Goal: Information Seeking & Learning: Learn about a topic

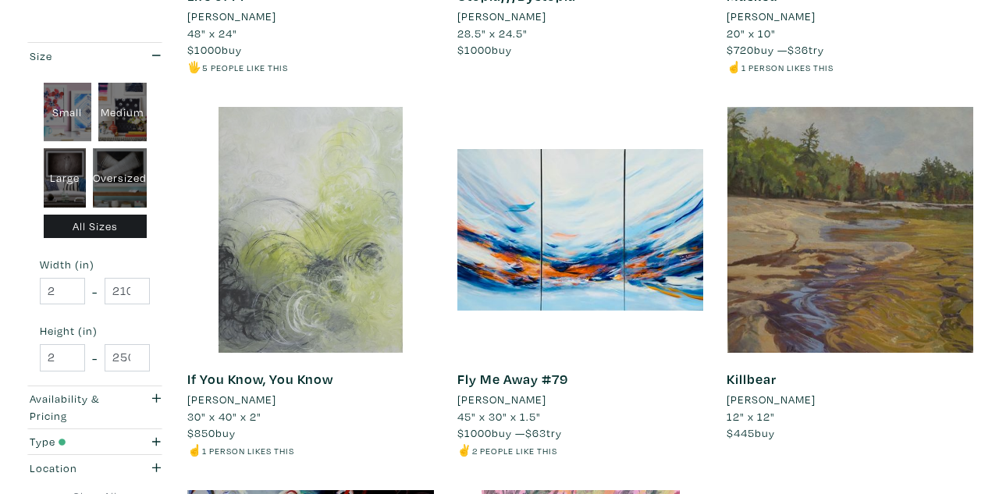
scroll to position [609, 0]
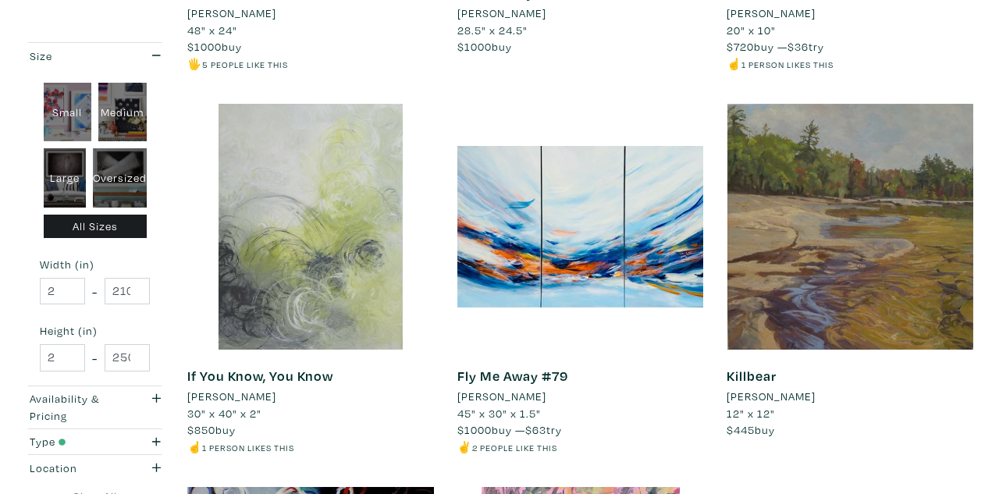
click at [333, 254] on div at bounding box center [310, 227] width 247 height 247
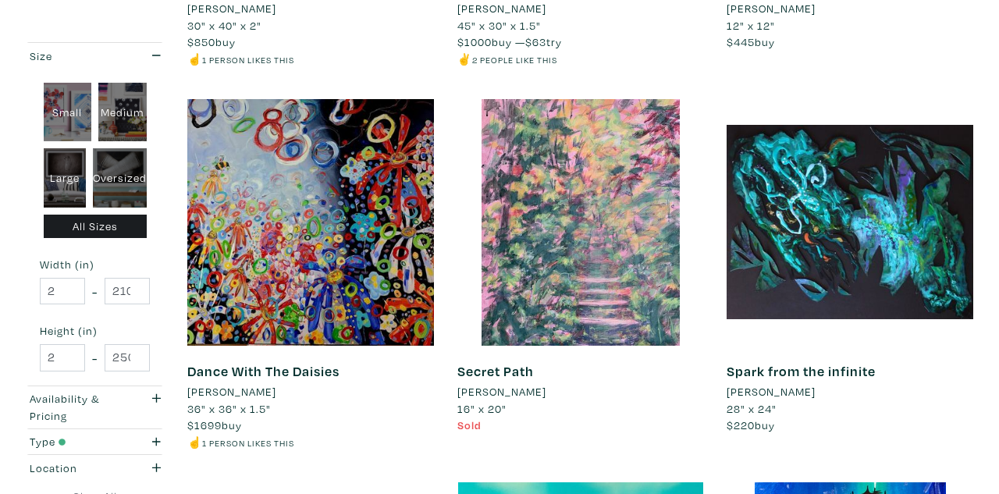
scroll to position [997, 0]
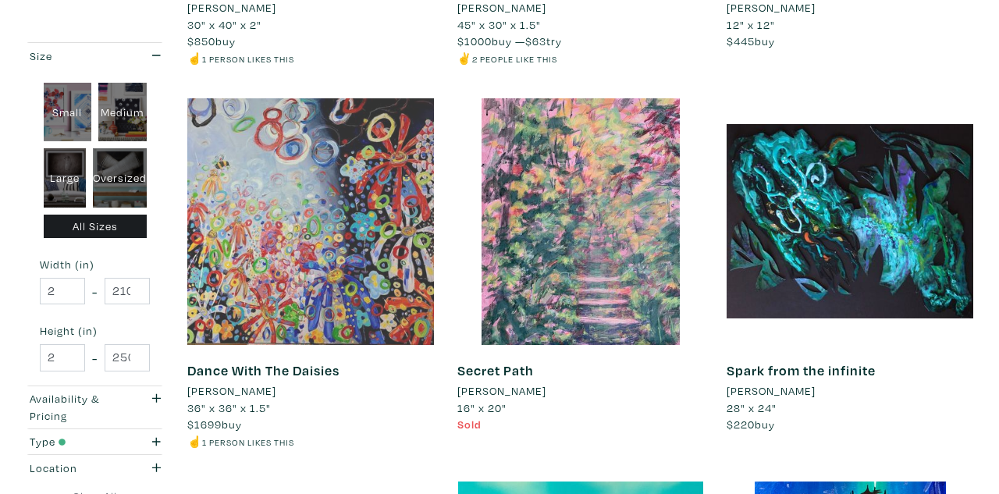
click at [356, 273] on div at bounding box center [310, 221] width 247 height 247
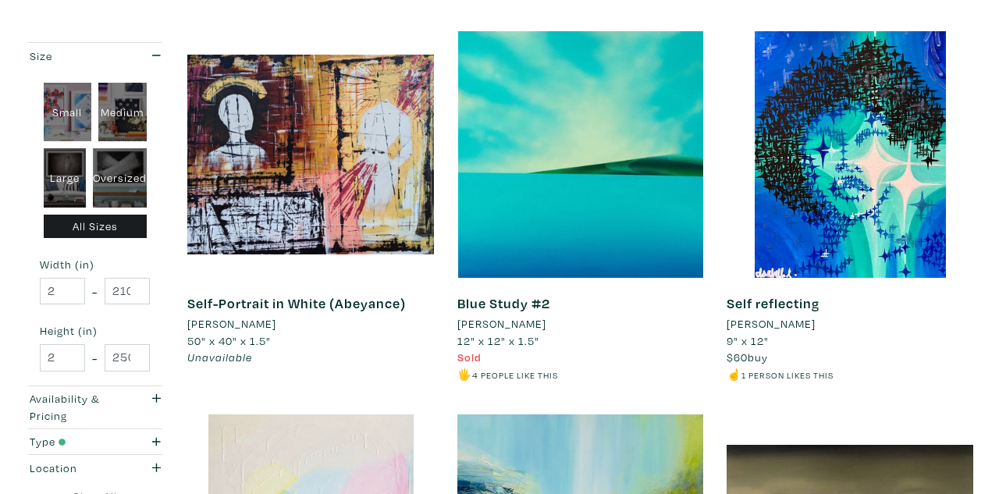
scroll to position [1427, 0]
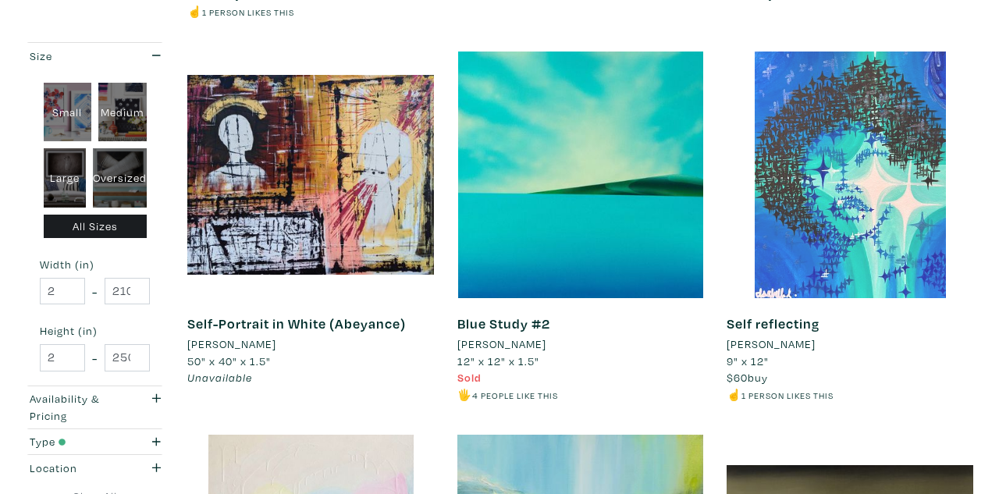
click at [828, 130] on div at bounding box center [850, 175] width 247 height 247
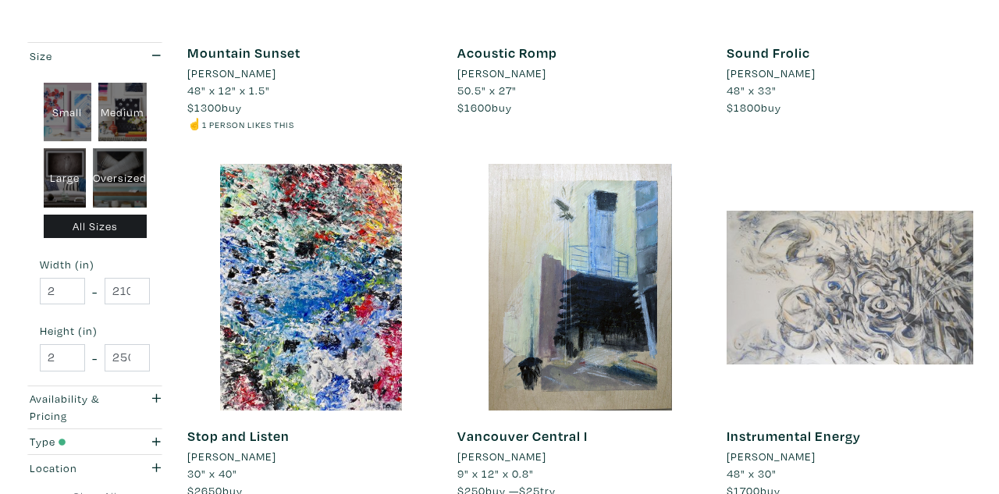
scroll to position [2465, 0]
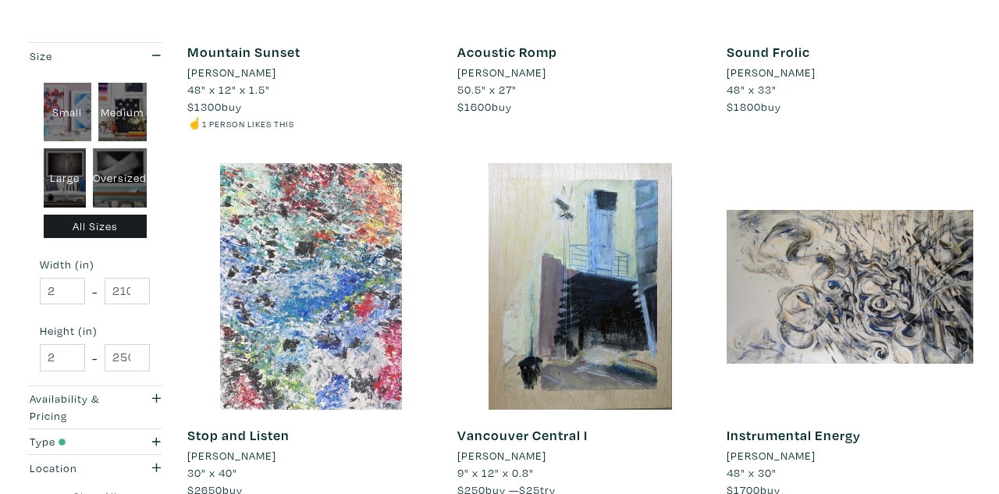
click at [317, 244] on div at bounding box center [310, 286] width 247 height 247
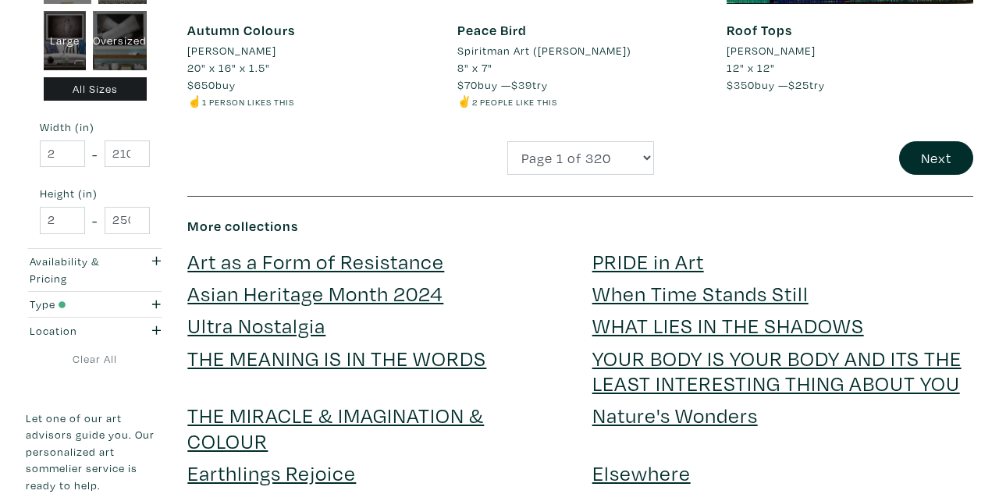
scroll to position [3259, 0]
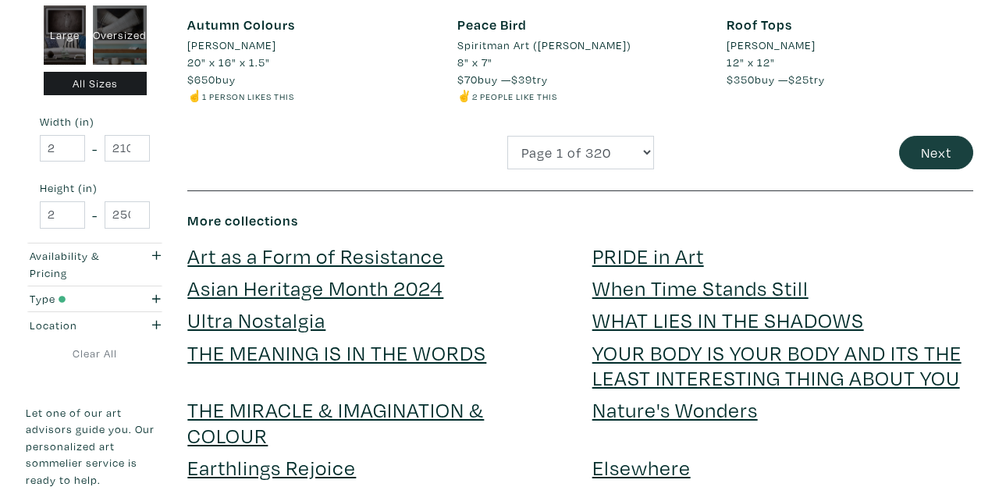
click at [919, 136] on button "Next" at bounding box center [936, 153] width 74 height 34
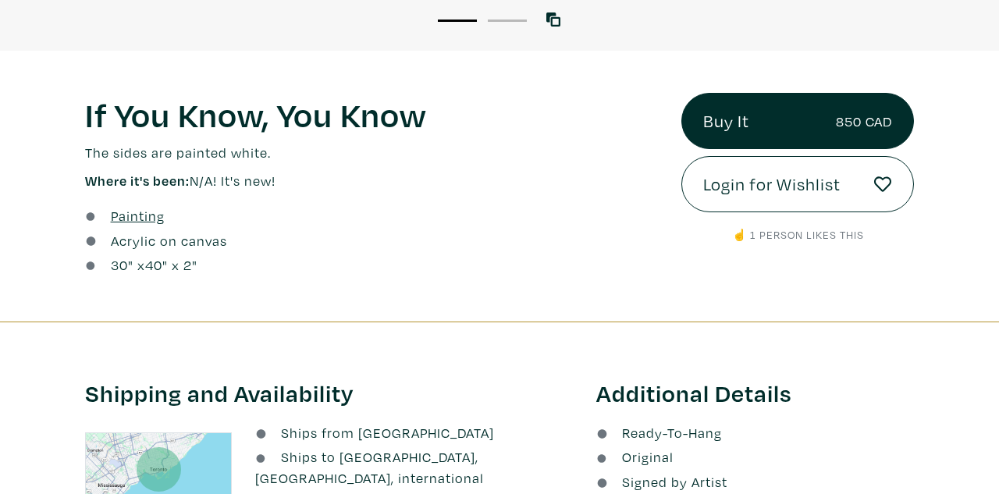
scroll to position [482, 0]
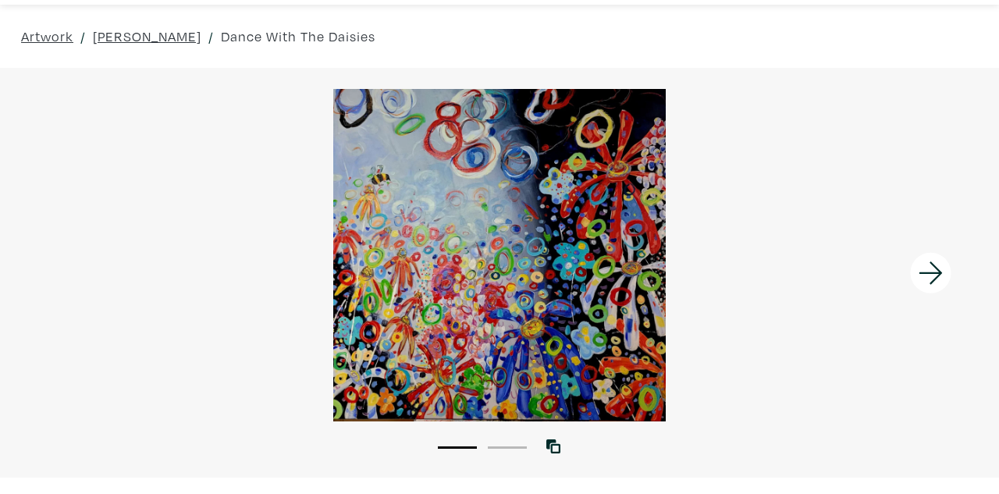
scroll to position [41, 0]
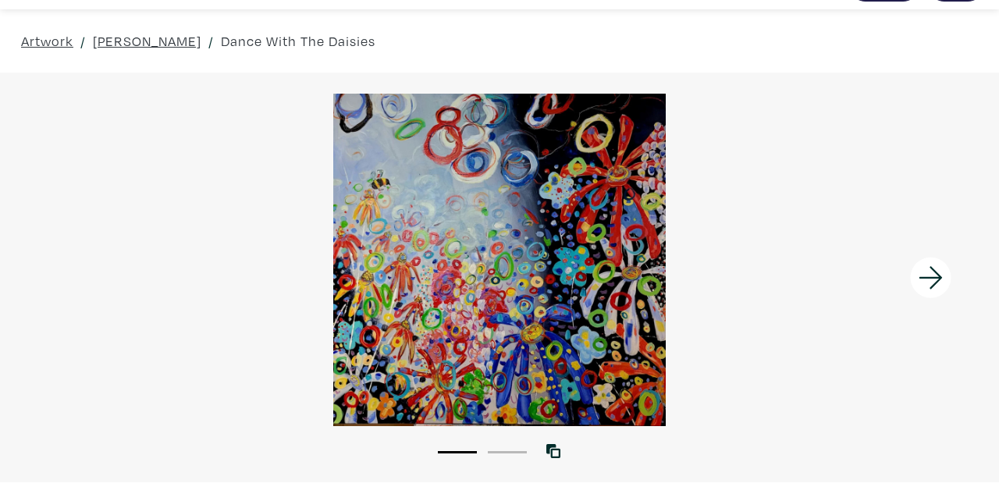
click at [938, 272] on icon at bounding box center [931, 278] width 53 height 42
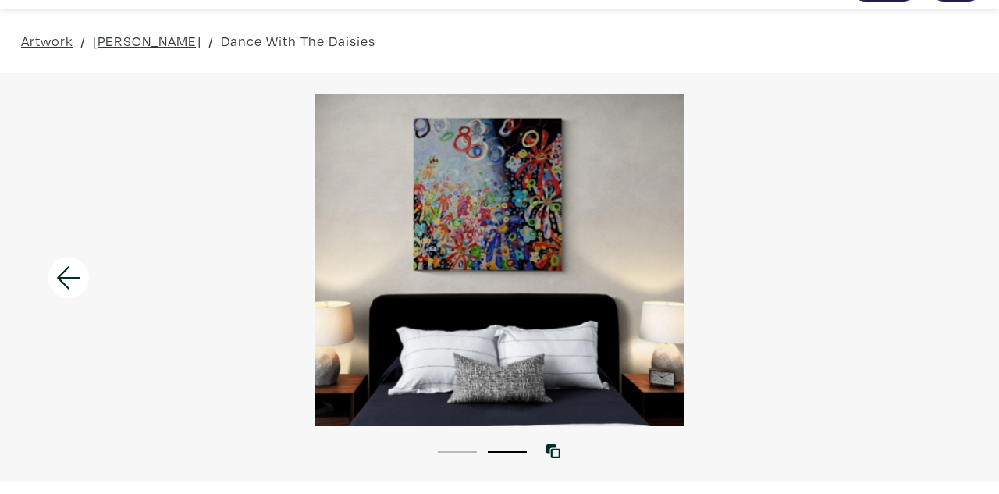
click at [938, 272] on div at bounding box center [499, 260] width 999 height 332
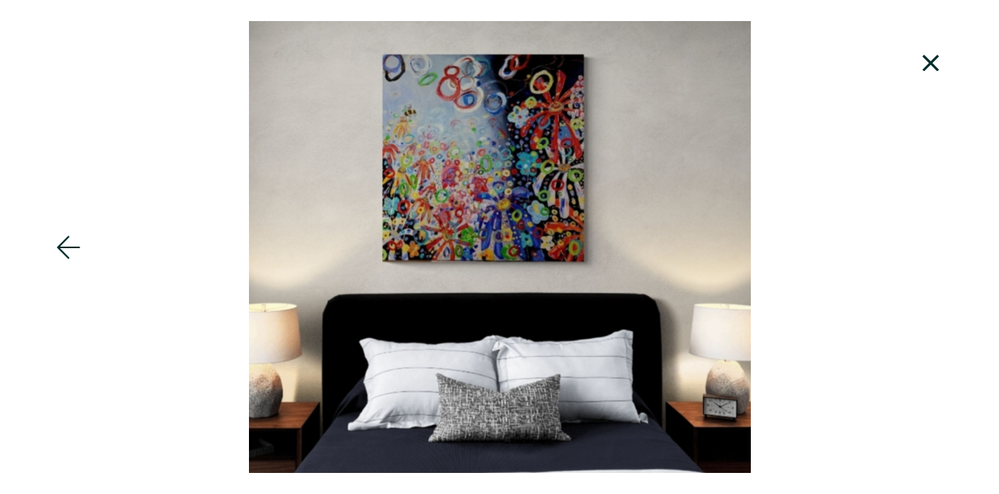
click at [61, 245] on icon at bounding box center [68, 247] width 23 height 23
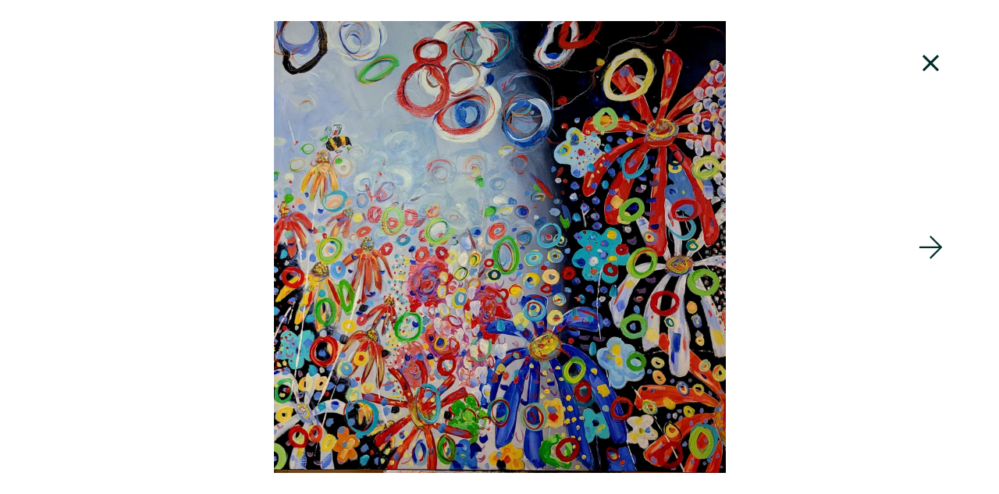
click at [926, 61] on icon at bounding box center [931, 63] width 53 height 42
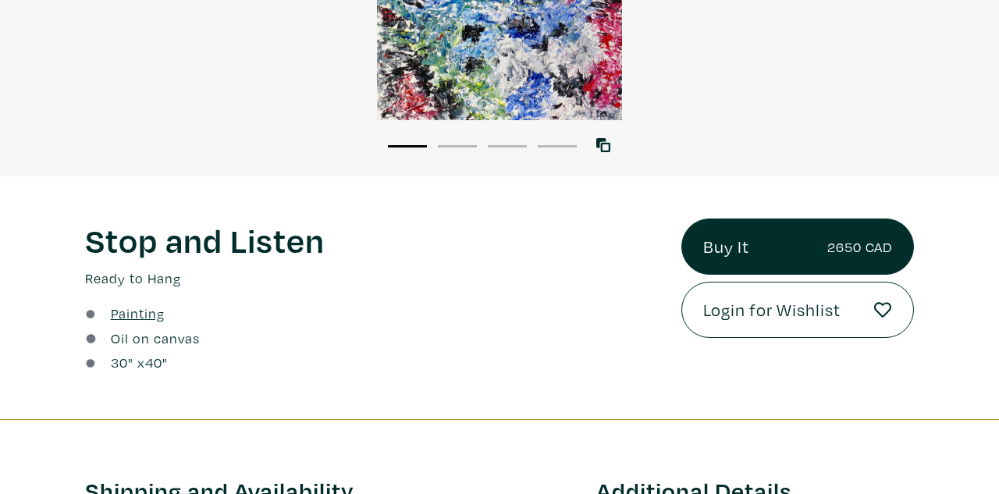
scroll to position [342, 0]
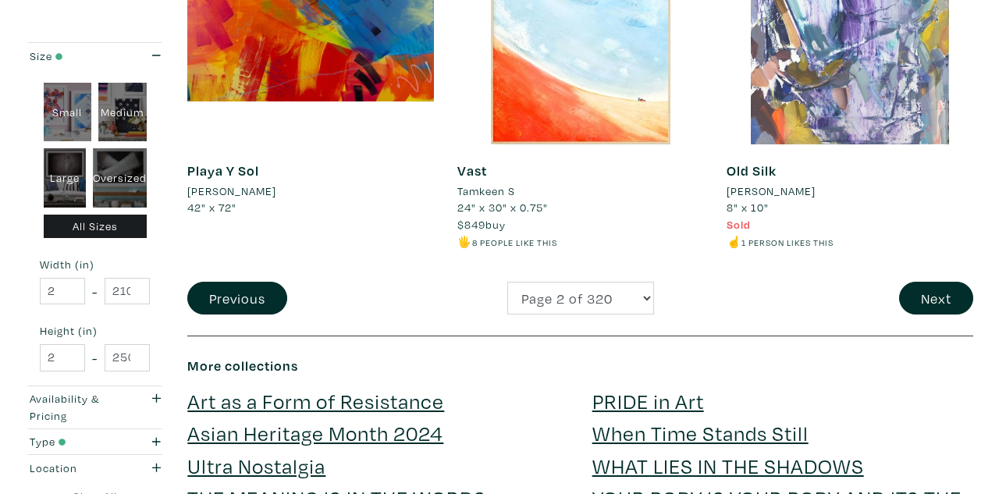
scroll to position [3098, 0]
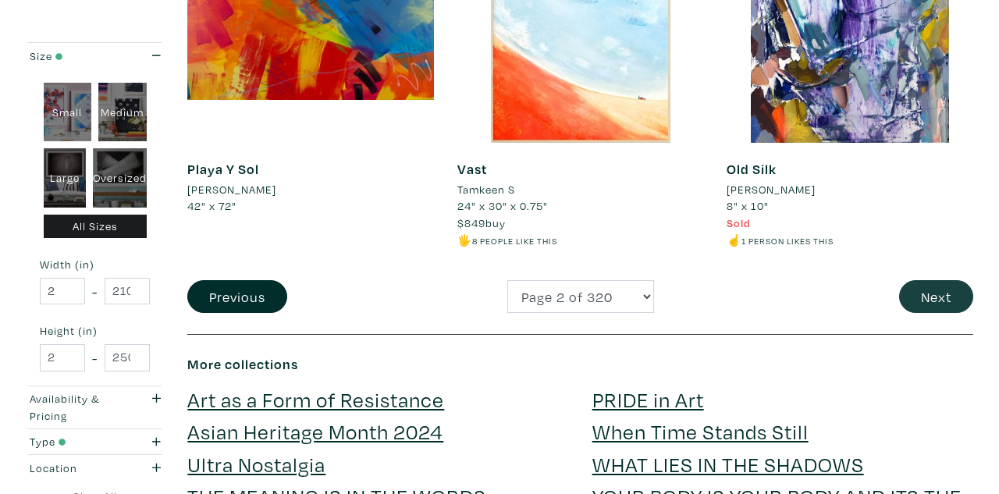
click at [954, 280] on button "Next" at bounding box center [936, 297] width 74 height 34
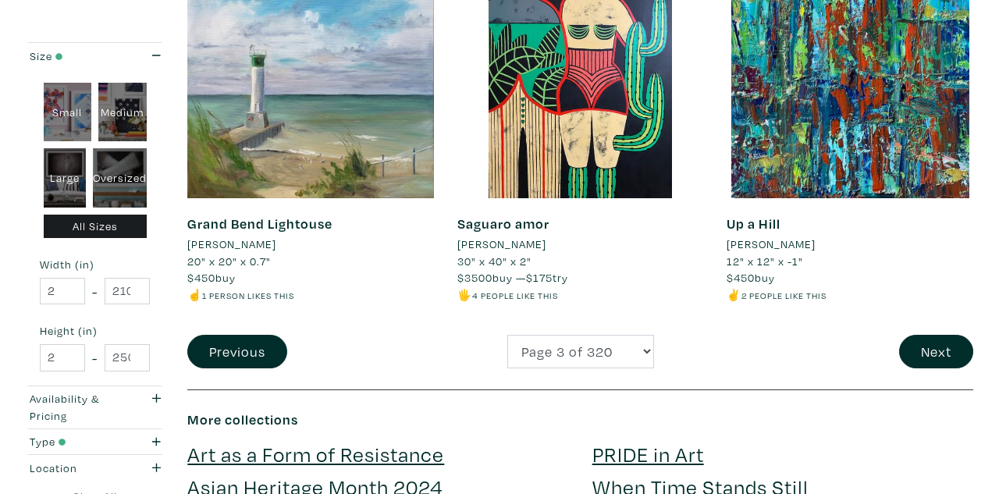
scroll to position [3030, 0]
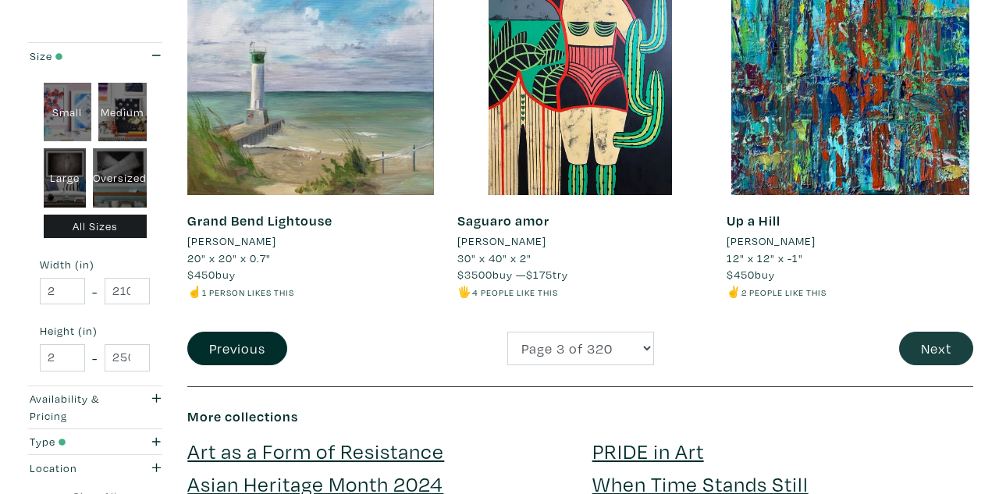
click at [940, 332] on button "Next" at bounding box center [936, 349] width 74 height 34
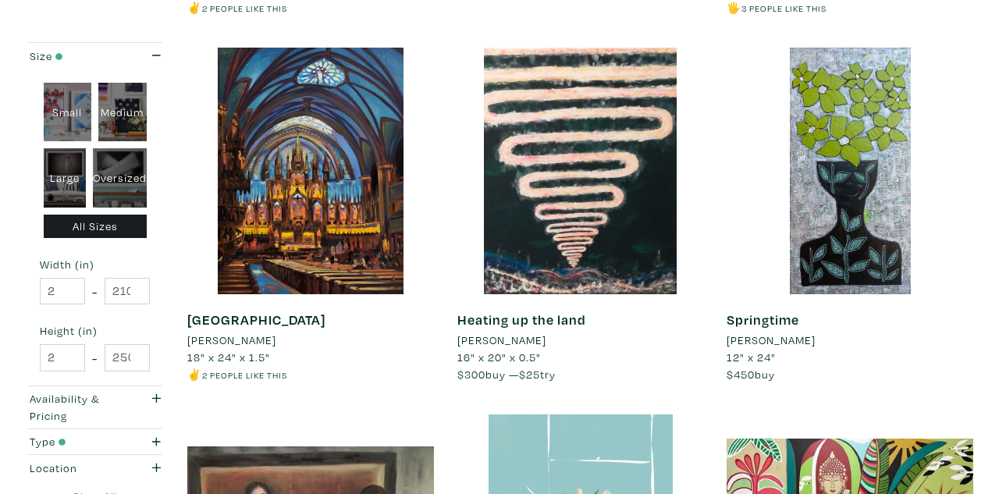
scroll to position [1037, 0]
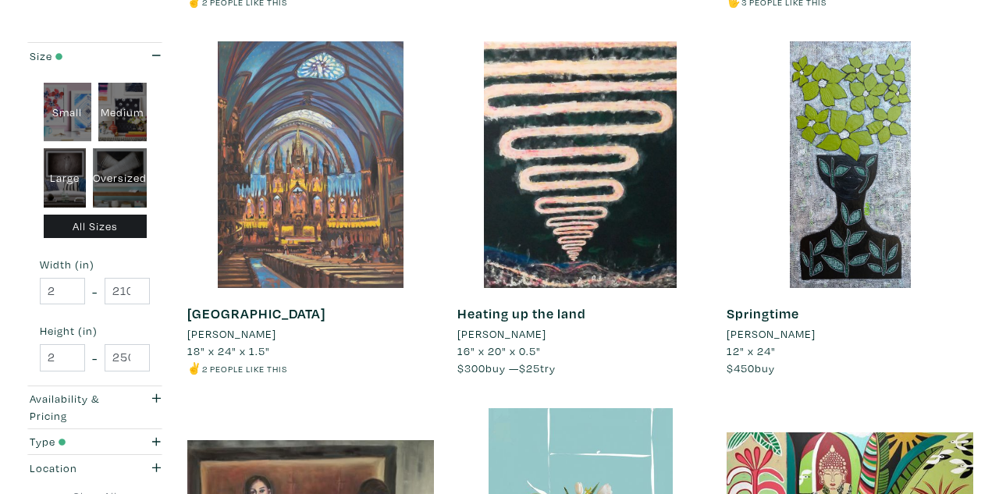
click at [360, 176] on div at bounding box center [310, 164] width 247 height 247
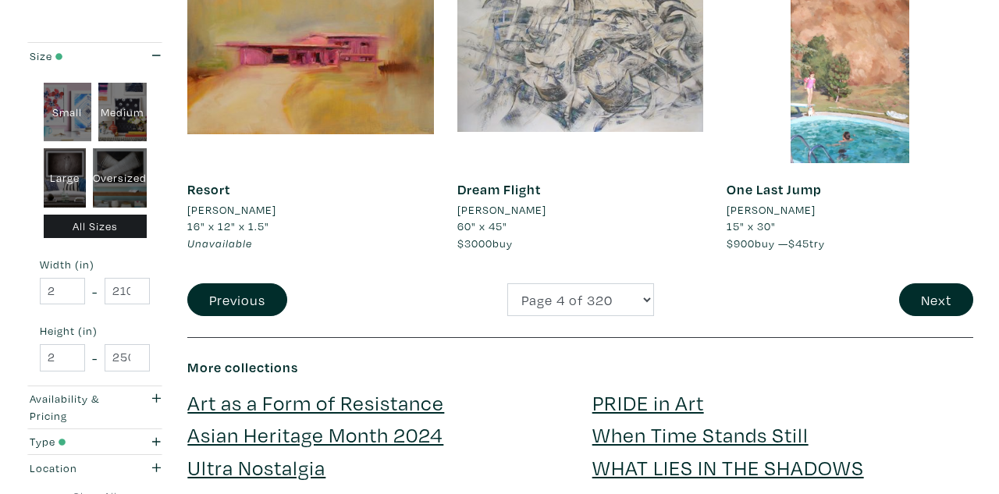
scroll to position [3057, 0]
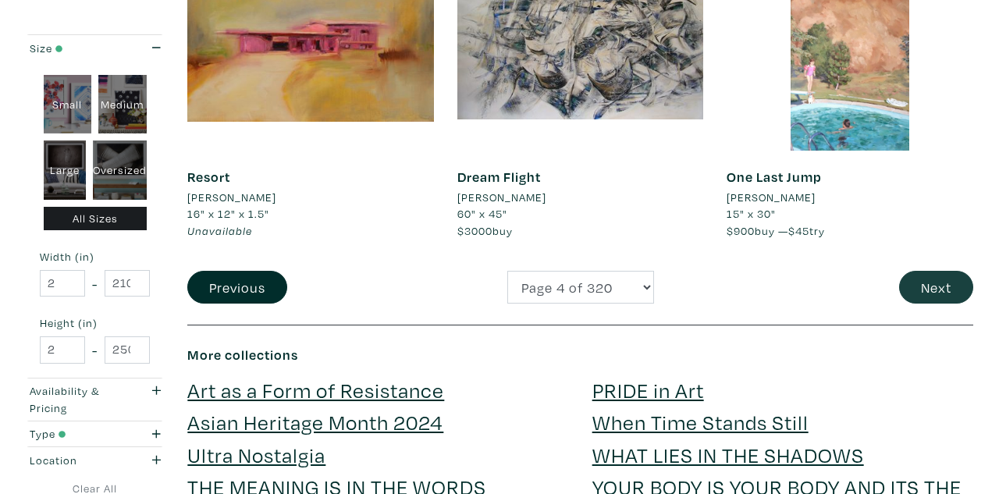
click at [925, 275] on button "Next" at bounding box center [936, 288] width 74 height 34
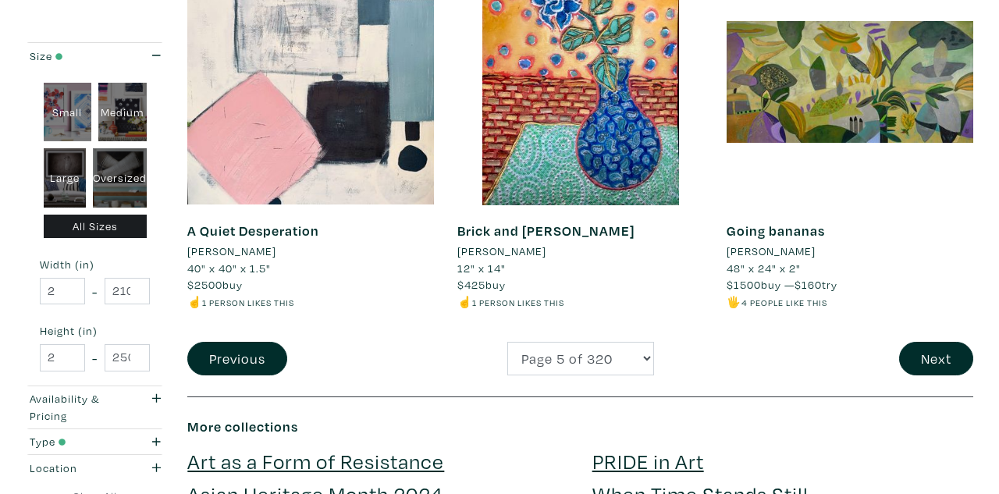
scroll to position [3052, 0]
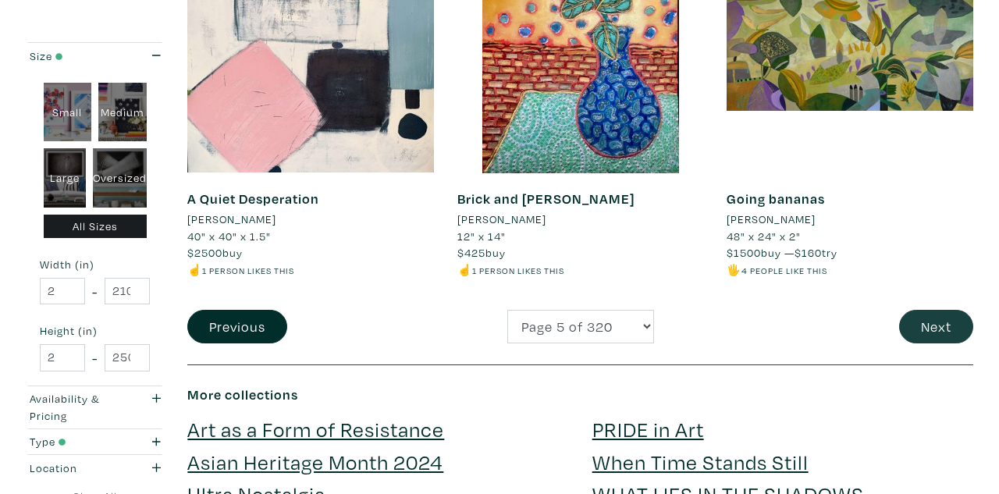
click at [925, 310] on button "Next" at bounding box center [936, 327] width 74 height 34
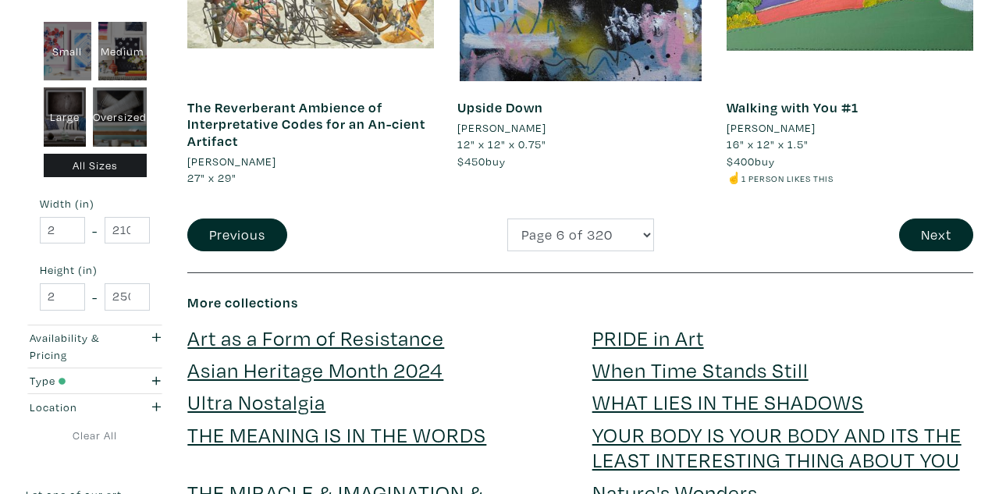
scroll to position [3260, 0]
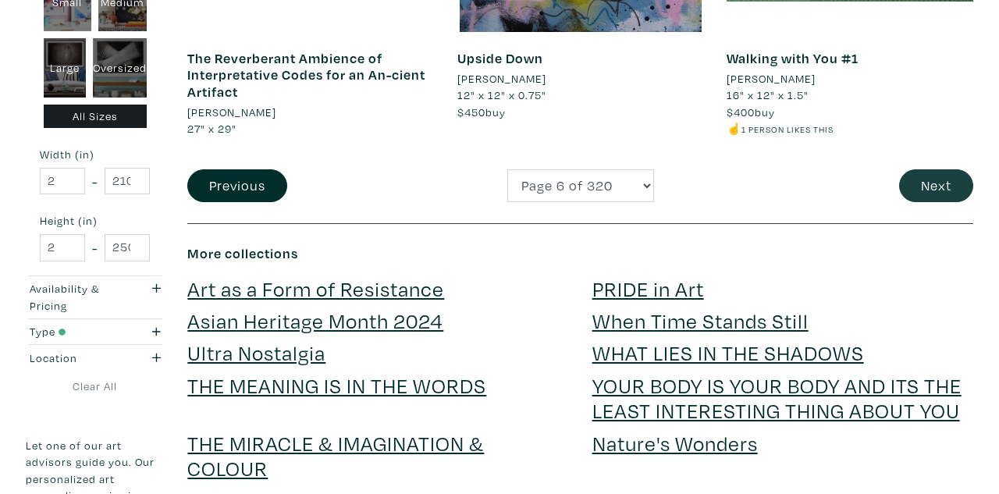
click at [919, 169] on button "Next" at bounding box center [936, 186] width 74 height 34
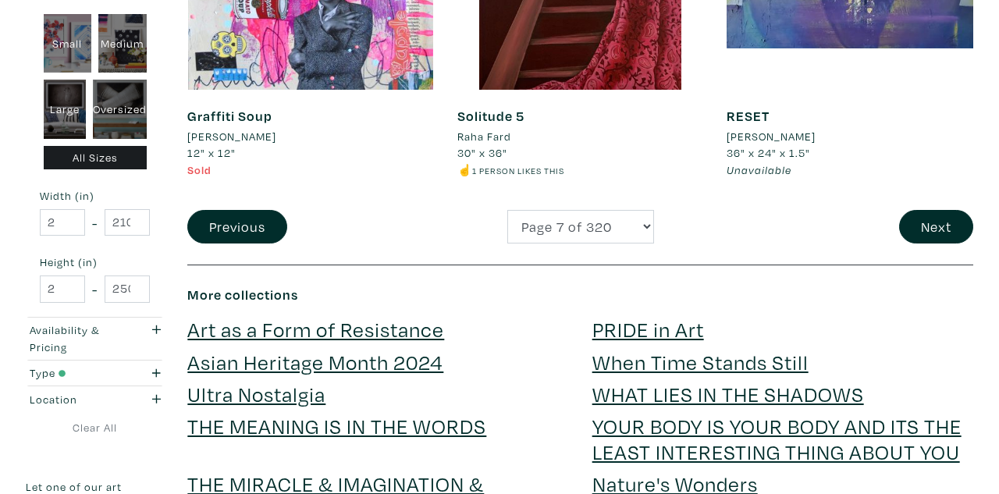
scroll to position [3158, 0]
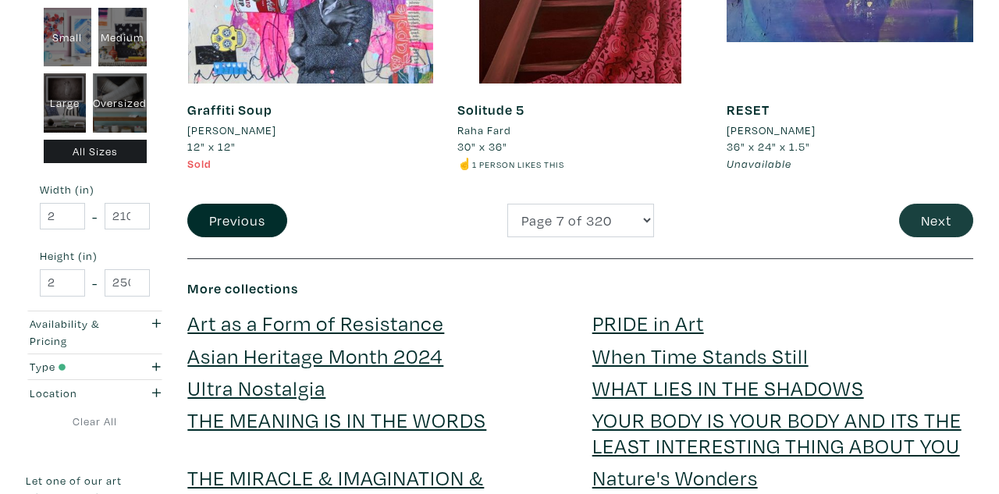
click at [921, 204] on button "Next" at bounding box center [936, 221] width 74 height 34
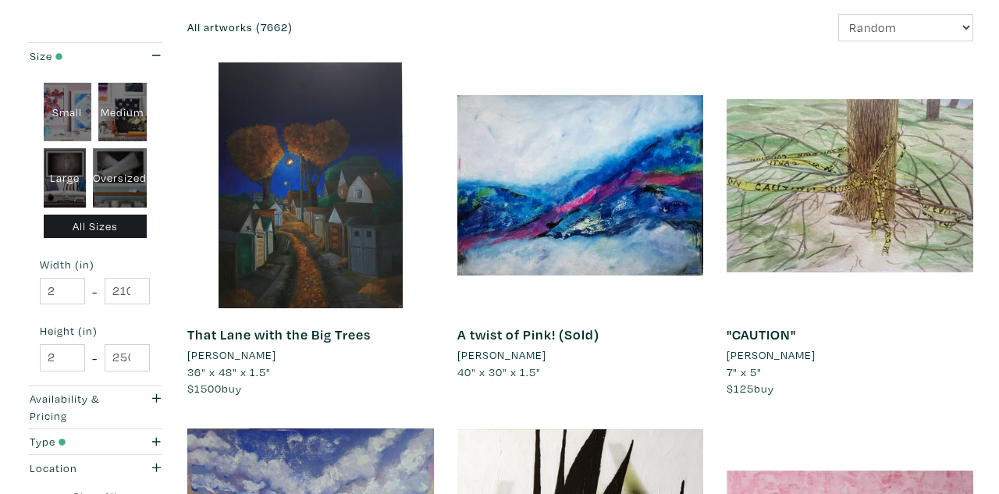
scroll to position [285, 0]
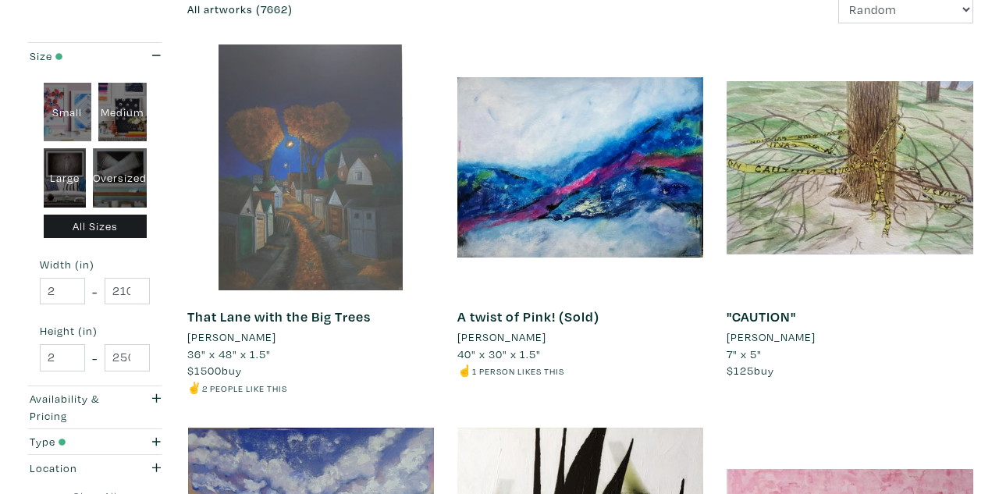
click at [335, 123] on div at bounding box center [310, 167] width 247 height 247
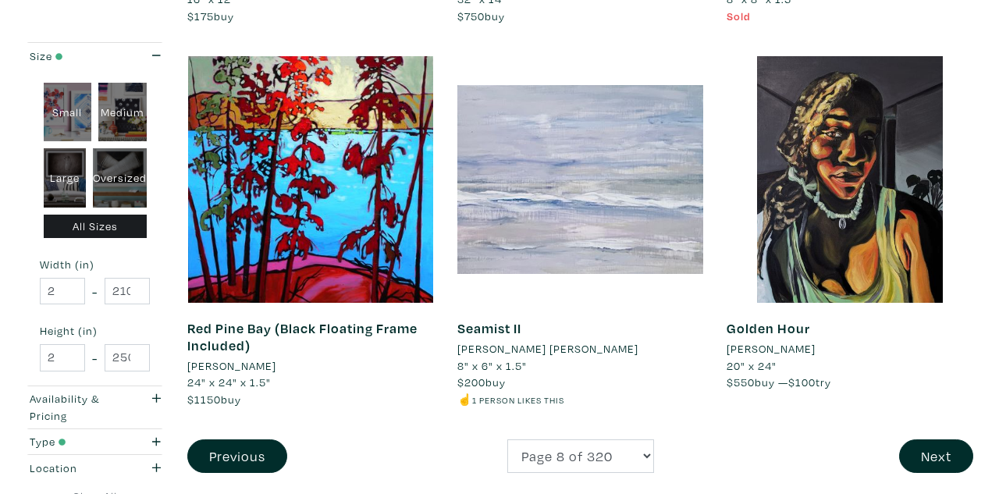
scroll to position [2926, 0]
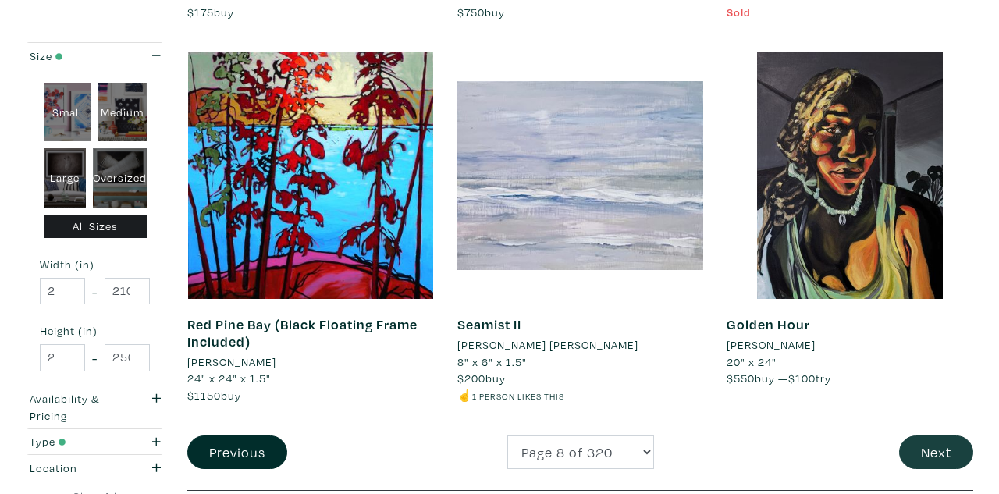
click at [913, 435] on button "Next" at bounding box center [936, 452] width 74 height 34
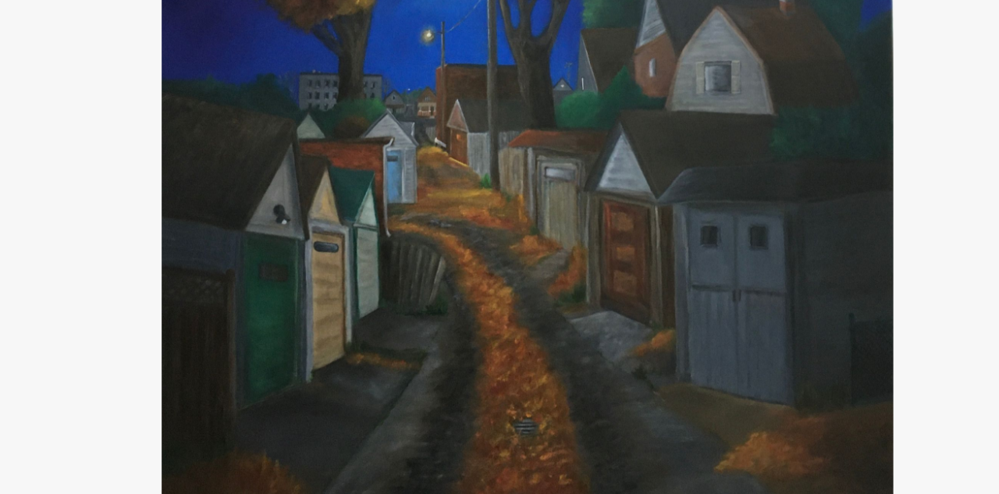
scroll to position [99, 0]
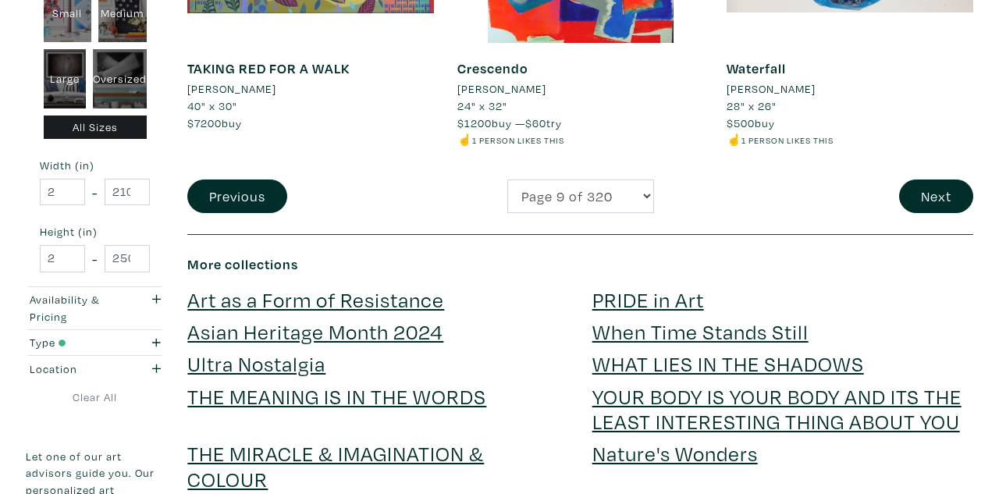
scroll to position [3219, 0]
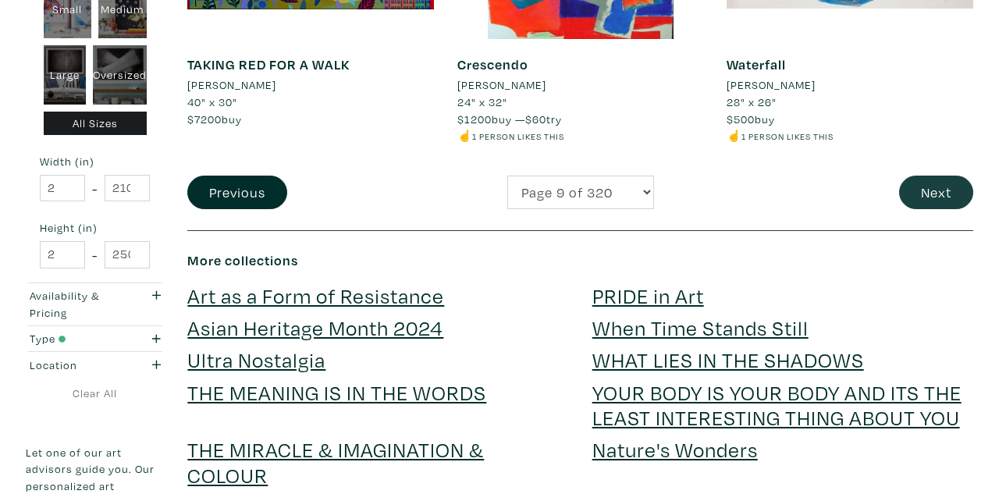
click at [930, 176] on button "Next" at bounding box center [936, 193] width 74 height 34
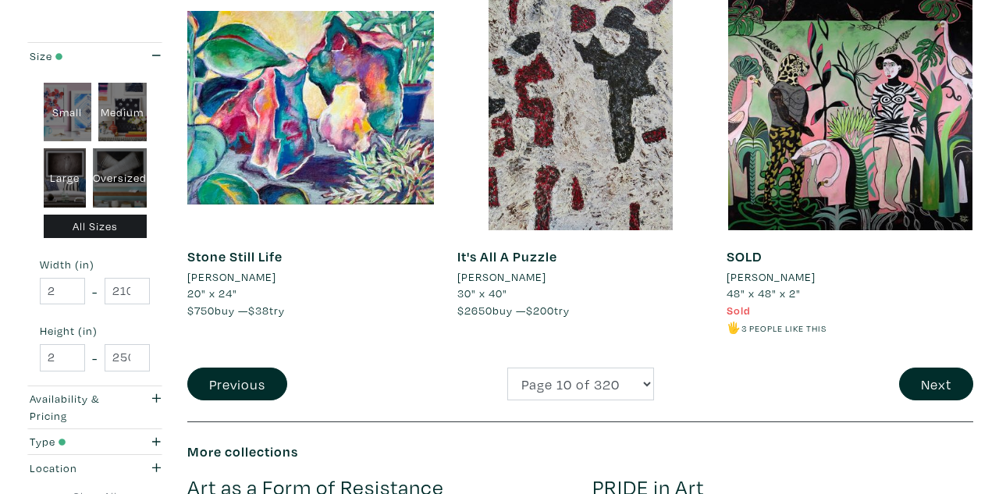
scroll to position [3015, 0]
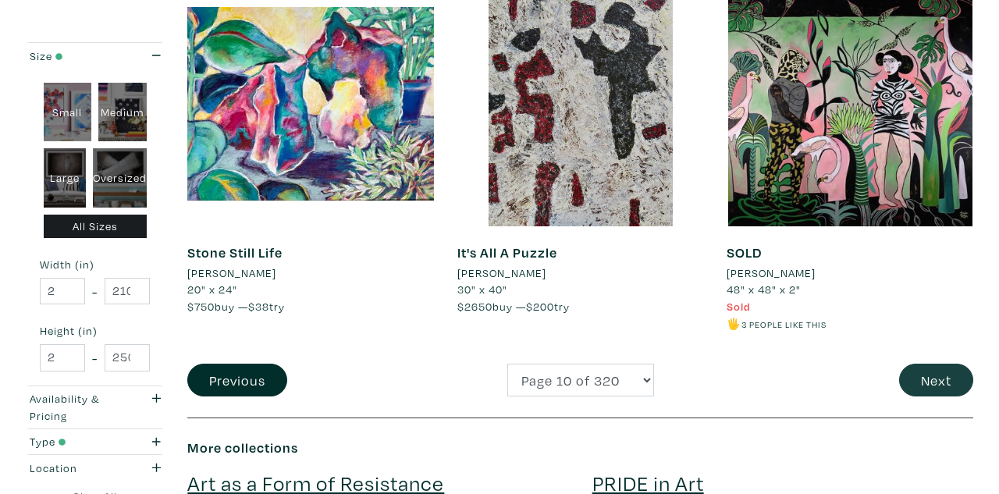
click at [937, 364] on button "Next" at bounding box center [936, 381] width 74 height 34
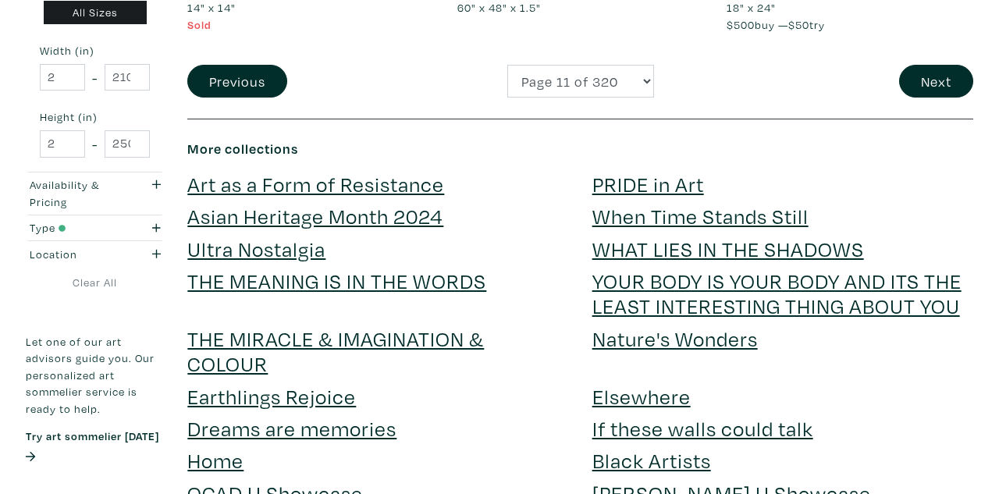
scroll to position [3375, 0]
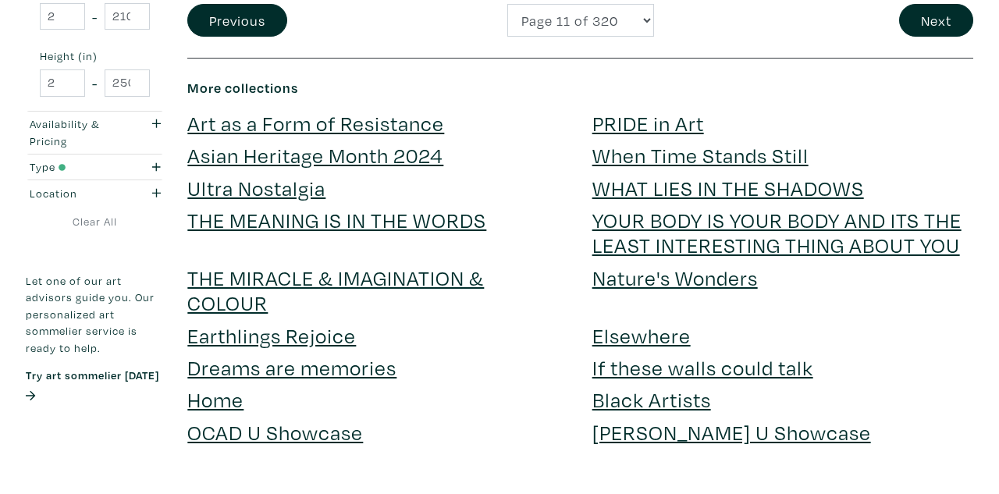
click at [884, 206] on link "YOUR BODY IS YOUR BODY AND ITS THE LEAST INTERESTING THING ABOUT YOU" at bounding box center [776, 232] width 369 height 52
click at [701, 354] on link "If these walls could talk" at bounding box center [702, 367] width 221 height 27
click at [328, 322] on link "Earthlings Rejoice" at bounding box center [271, 335] width 169 height 27
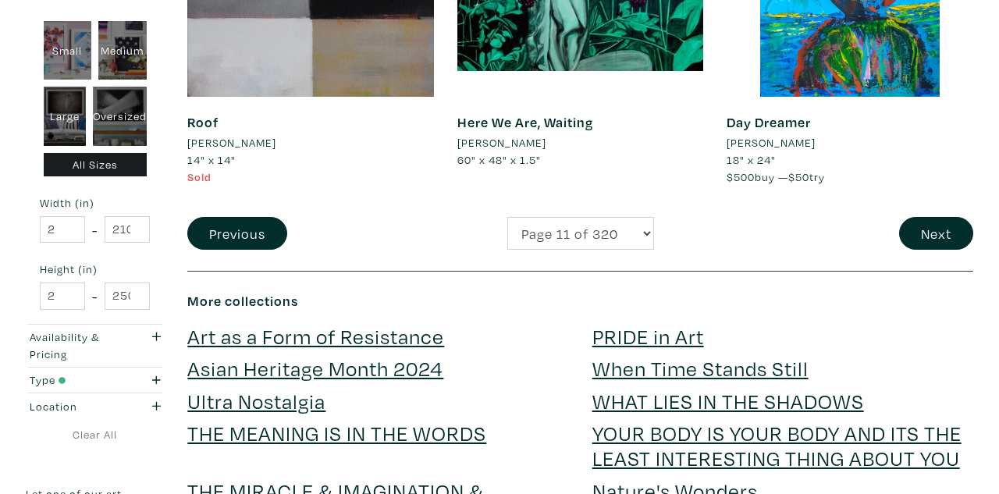
scroll to position [3170, 0]
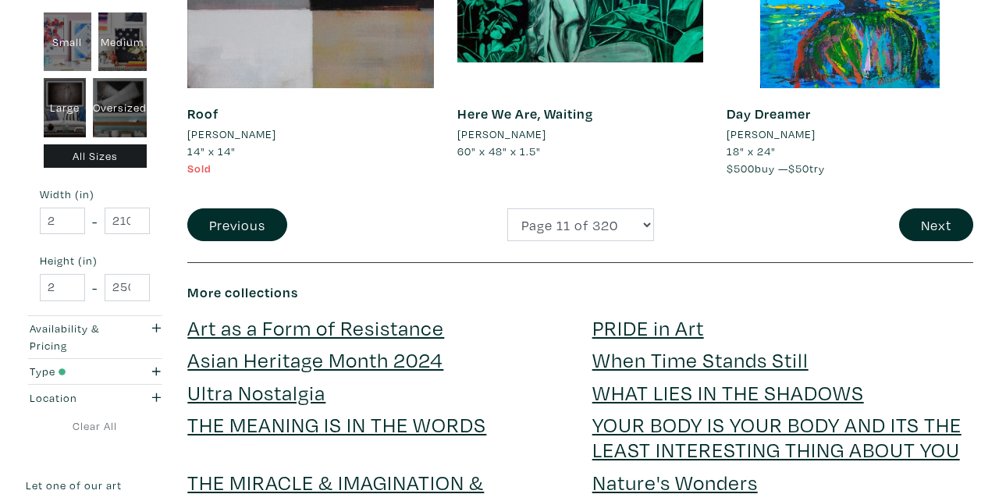
click at [280, 379] on link "Ultra Nostalgia" at bounding box center [256, 392] width 138 height 27
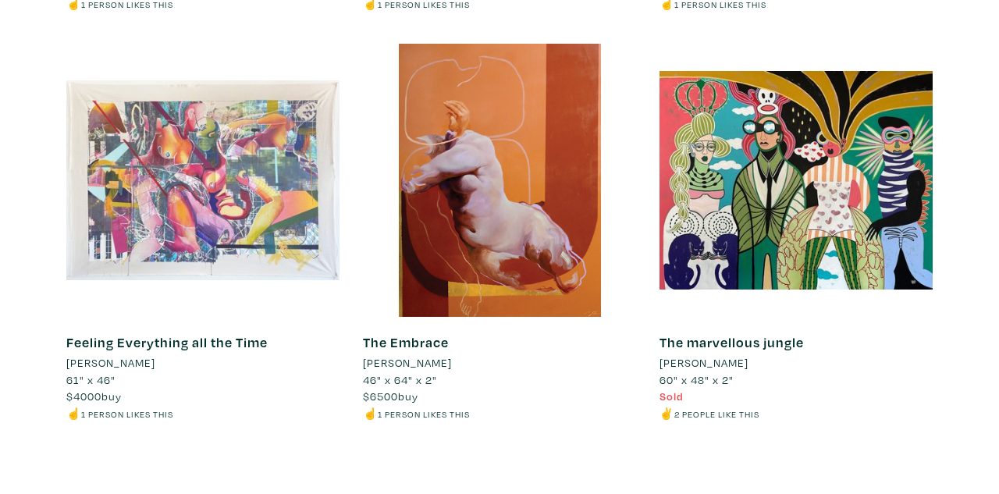
scroll to position [3117, 0]
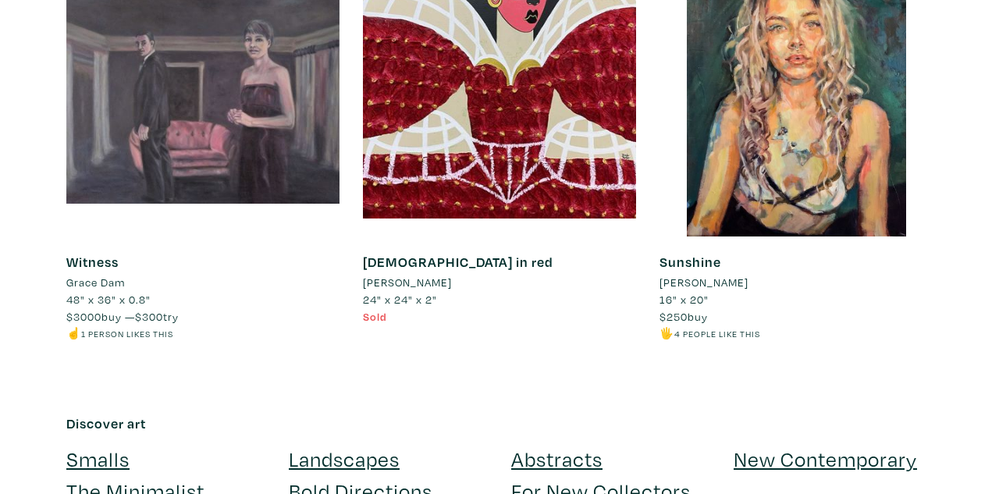
scroll to position [1289, 0]
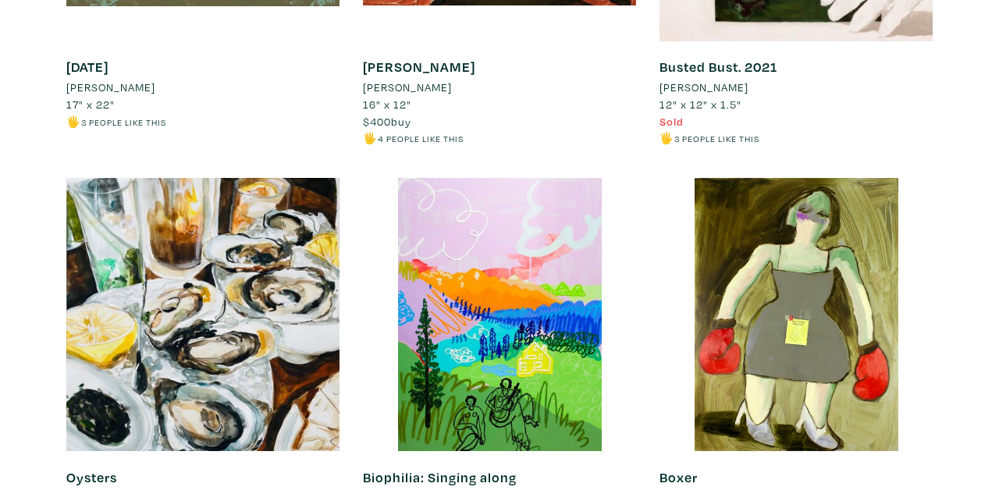
scroll to position [794, 0]
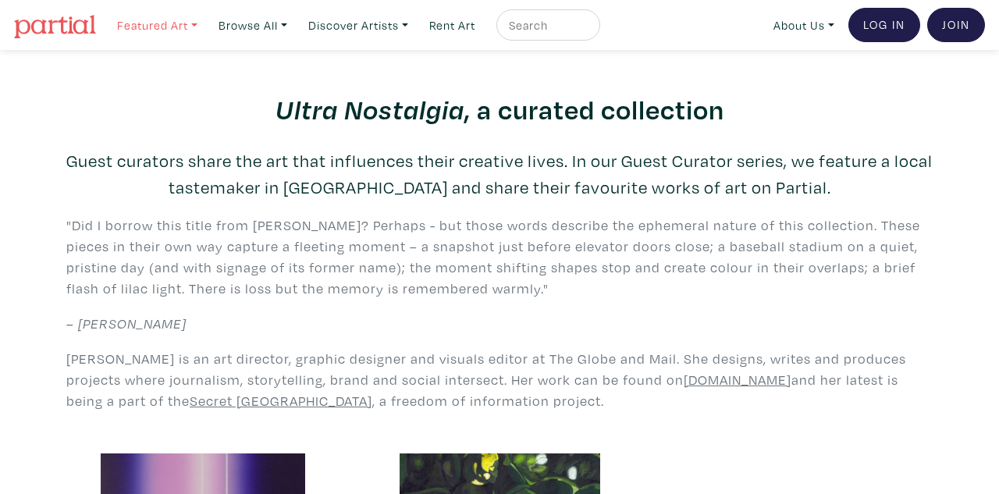
click at [170, 21] on link "Featured Art" at bounding box center [157, 25] width 94 height 32
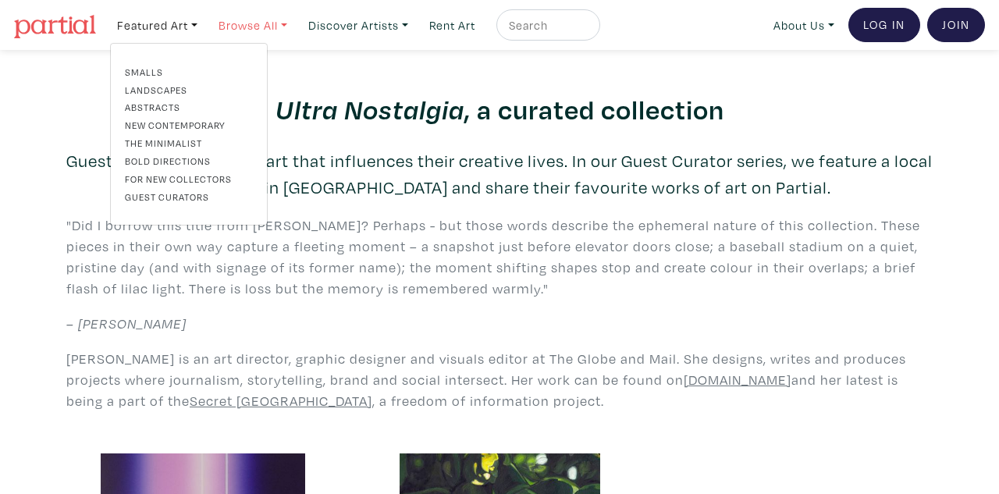
click at [204, 27] on link "Browse All" at bounding box center [157, 25] width 94 height 32
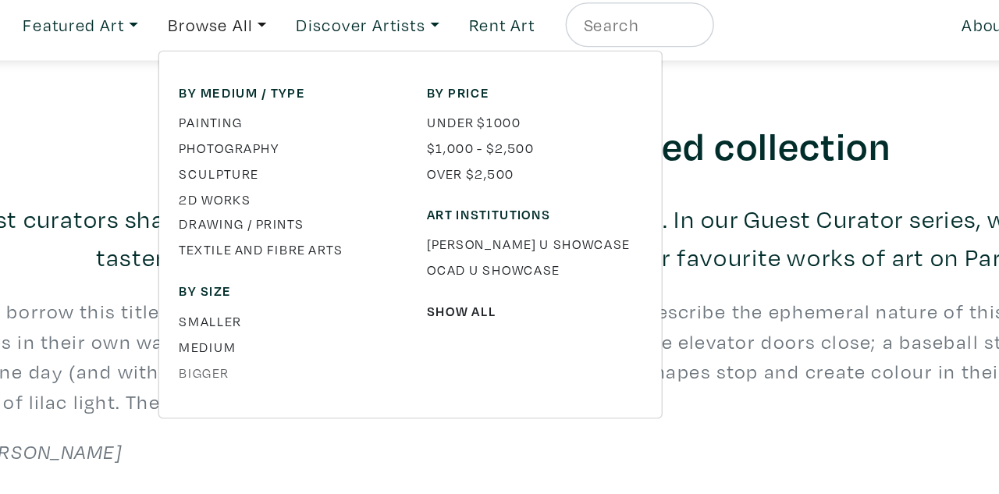
click at [226, 261] on link "Bigger" at bounding box center [301, 268] width 150 height 14
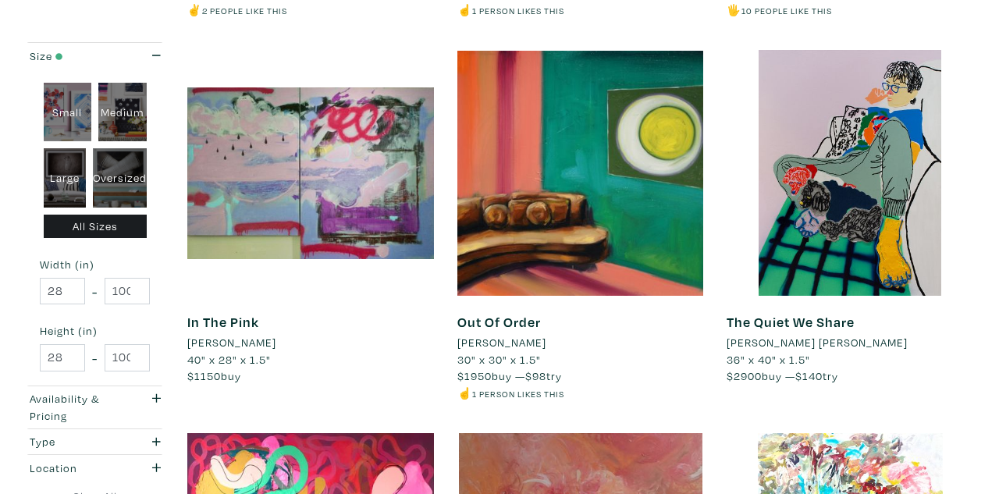
scroll to position [1396, 0]
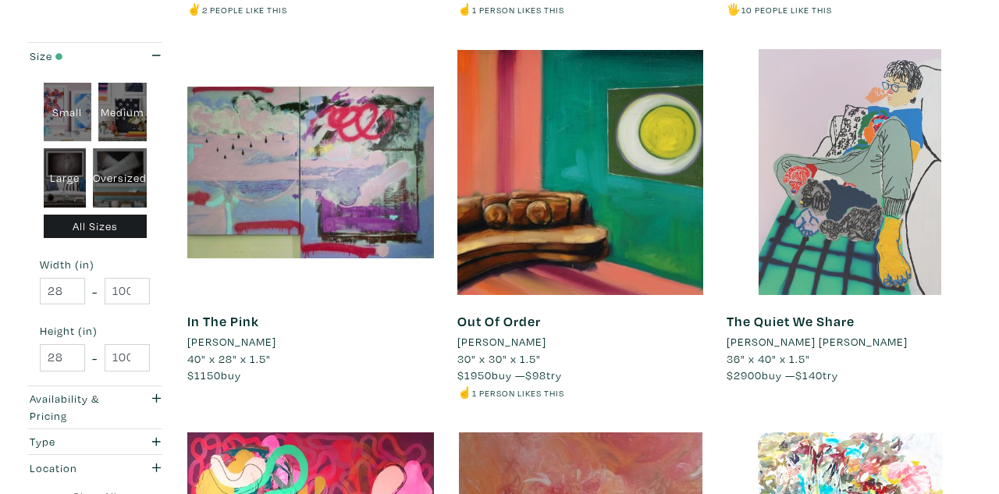
click at [854, 154] on div at bounding box center [850, 172] width 247 height 247
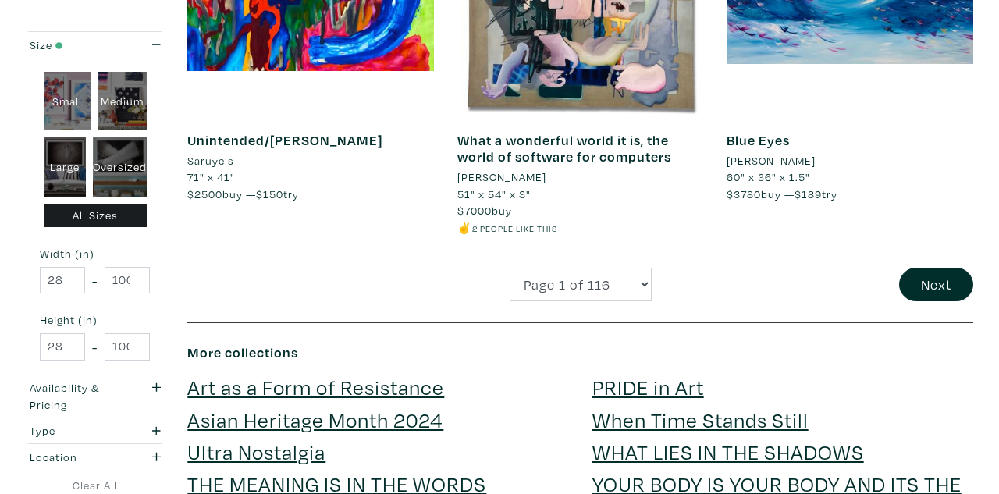
scroll to position [3197, 0]
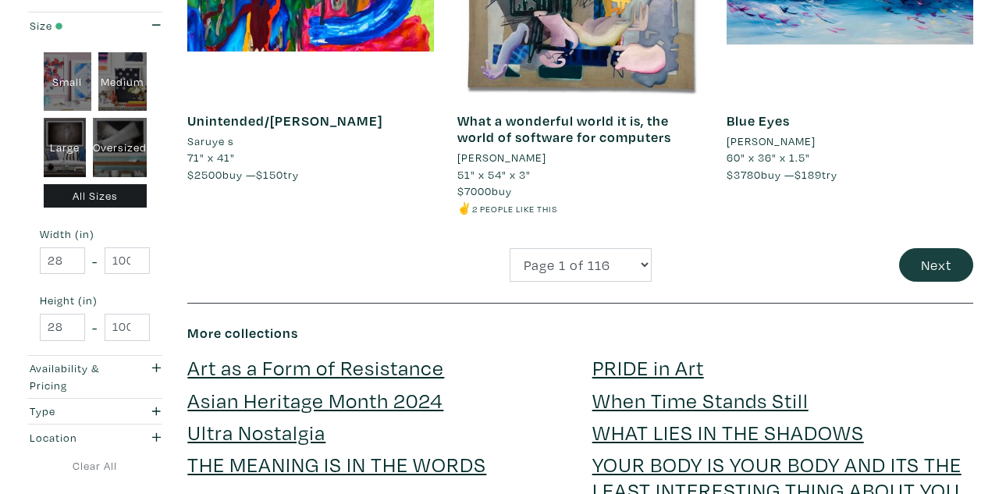
click at [937, 248] on button "Next" at bounding box center [936, 265] width 74 height 34
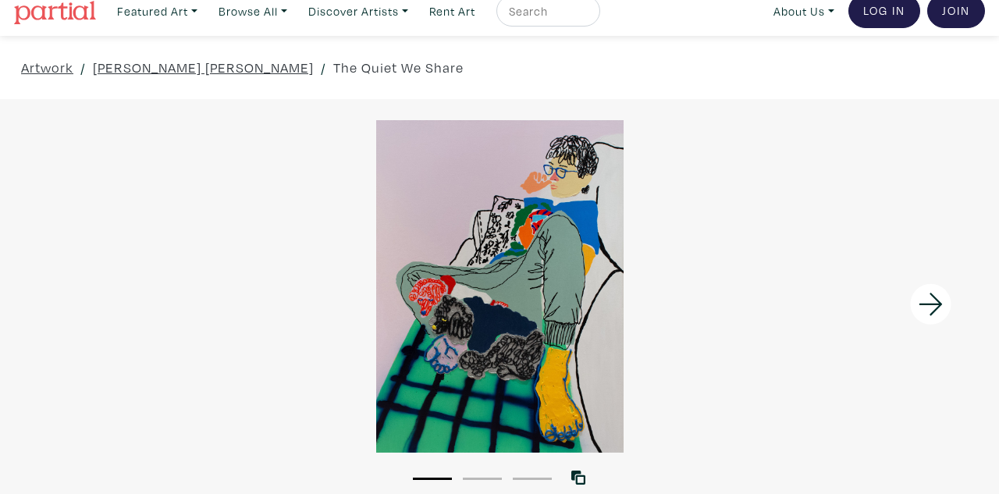
scroll to position [9, 0]
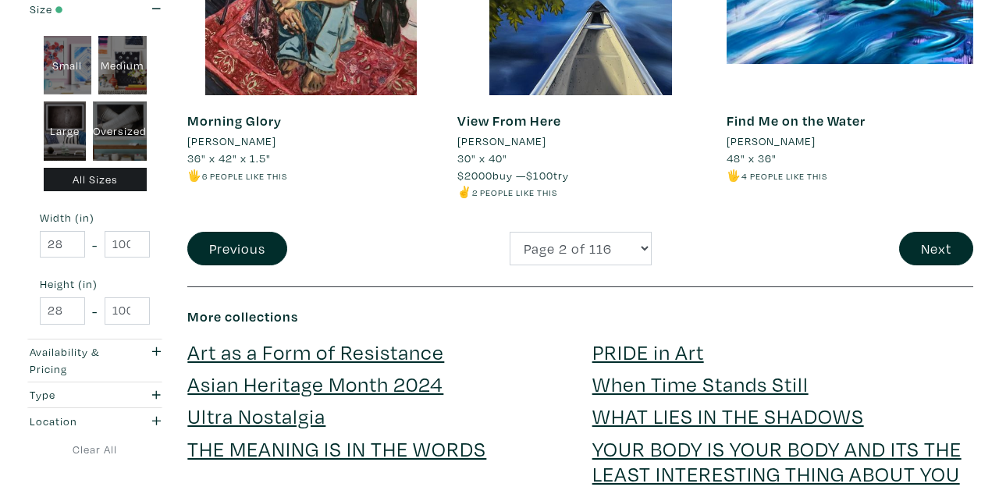
scroll to position [3163, 0]
click at [944, 233] on button "Next" at bounding box center [936, 249] width 74 height 34
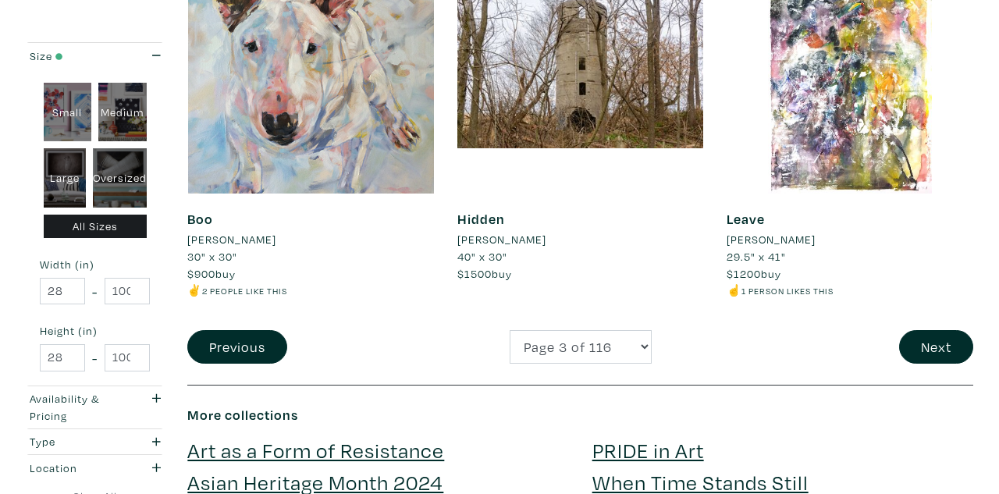
scroll to position [3066, 0]
click at [940, 329] on button "Next" at bounding box center [936, 346] width 74 height 34
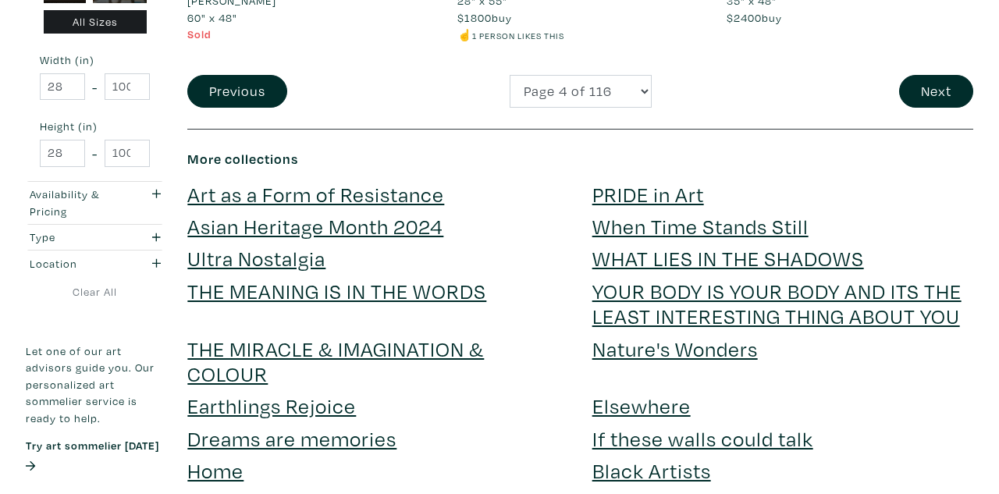
scroll to position [3363, 0]
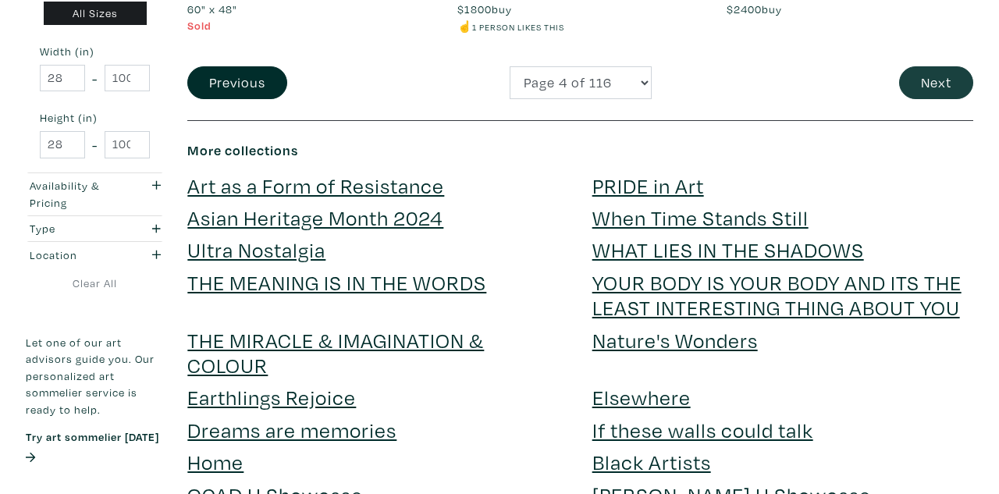
click at [935, 66] on button "Next" at bounding box center [936, 83] width 74 height 34
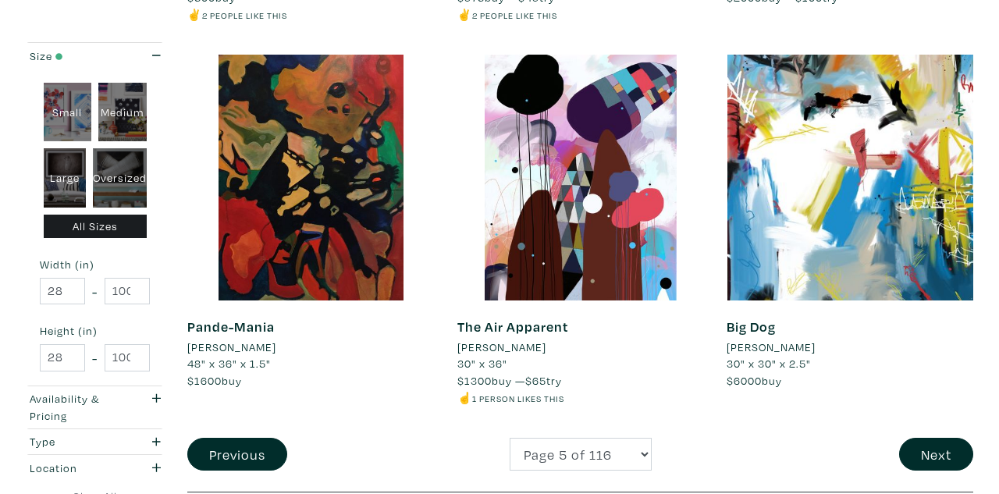
scroll to position [2937, 0]
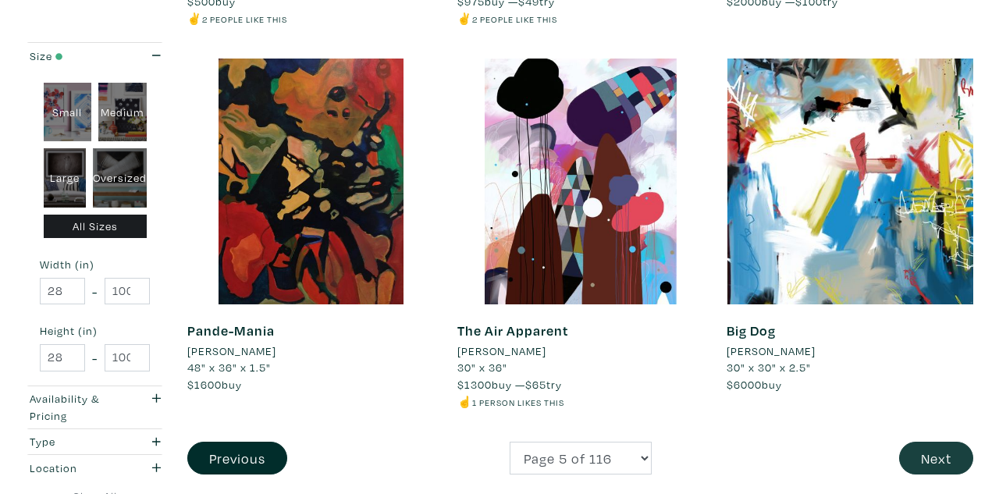
click at [947, 442] on button "Next" at bounding box center [936, 459] width 74 height 34
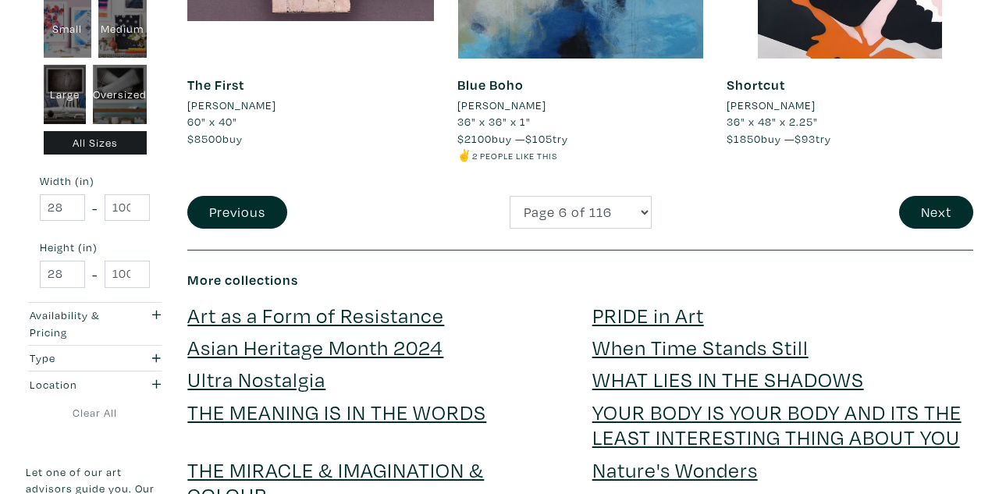
scroll to position [3165, 0]
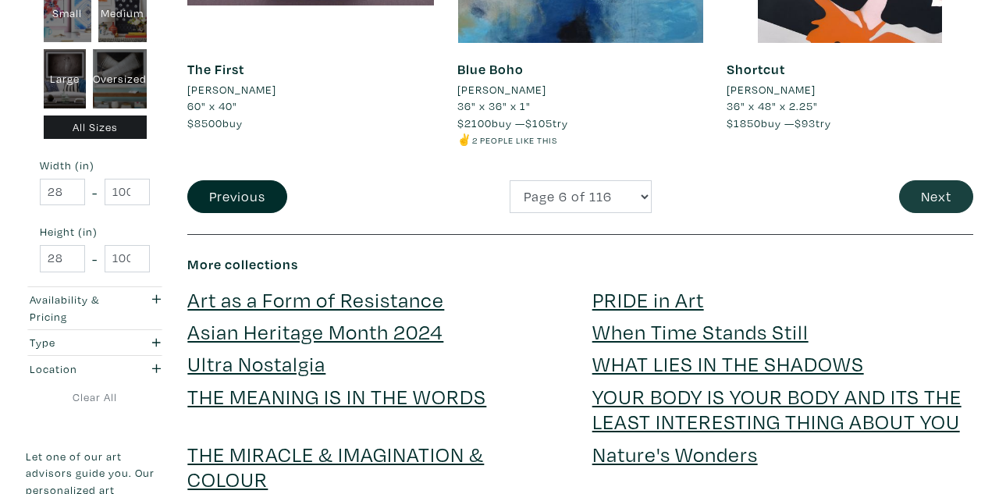
click at [932, 181] on button "Next" at bounding box center [936, 197] width 74 height 34
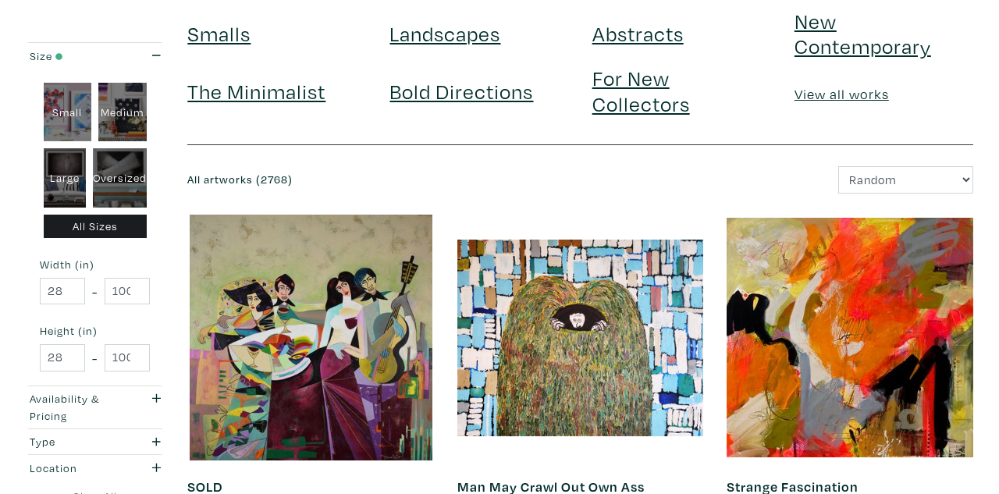
scroll to position [121, 0]
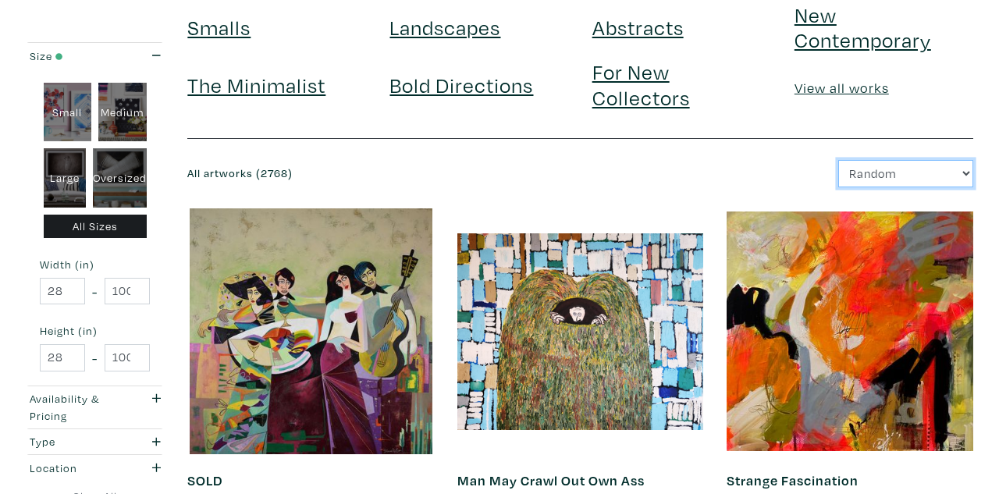
select select "price_desc"
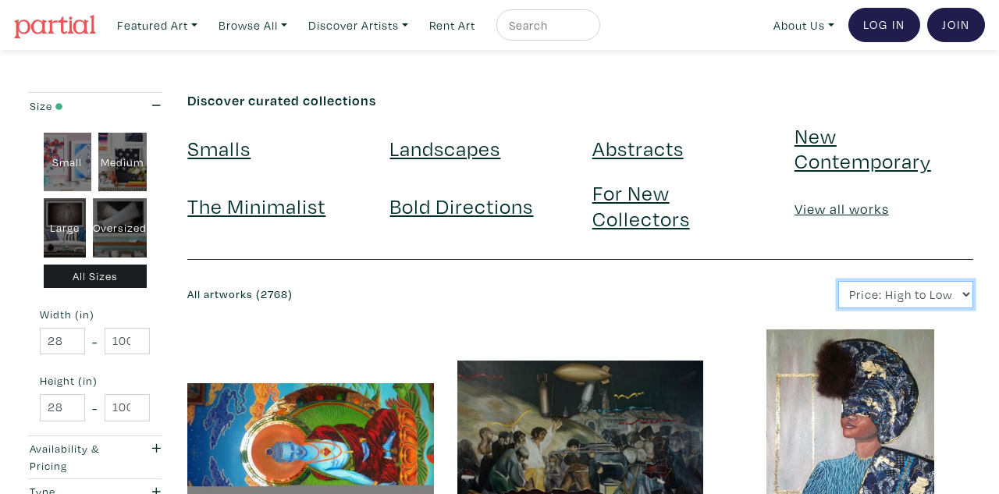
select select "price"
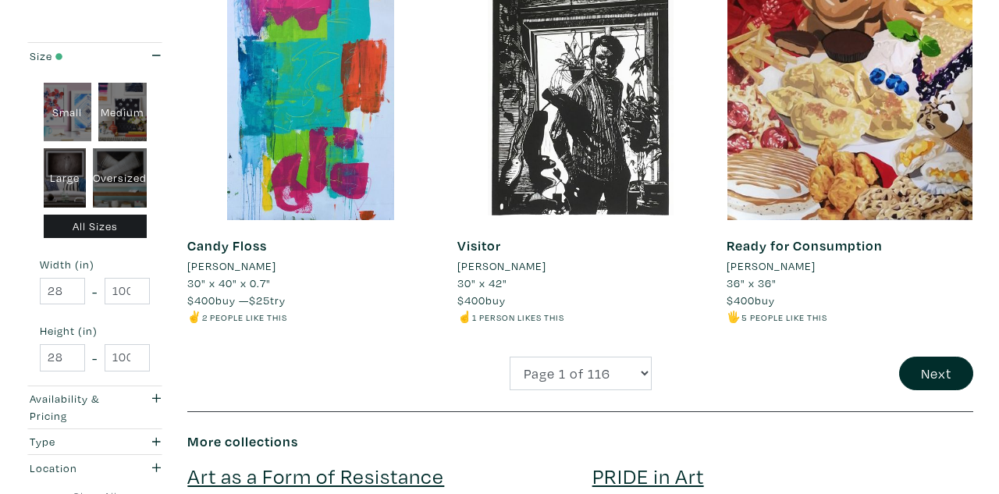
scroll to position [3042, 0]
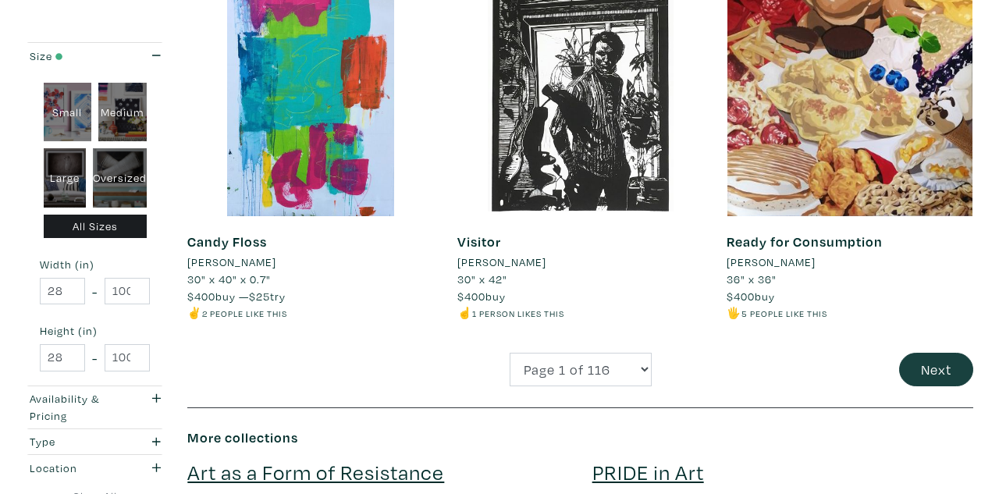
click at [923, 353] on button "Next" at bounding box center [936, 370] width 74 height 34
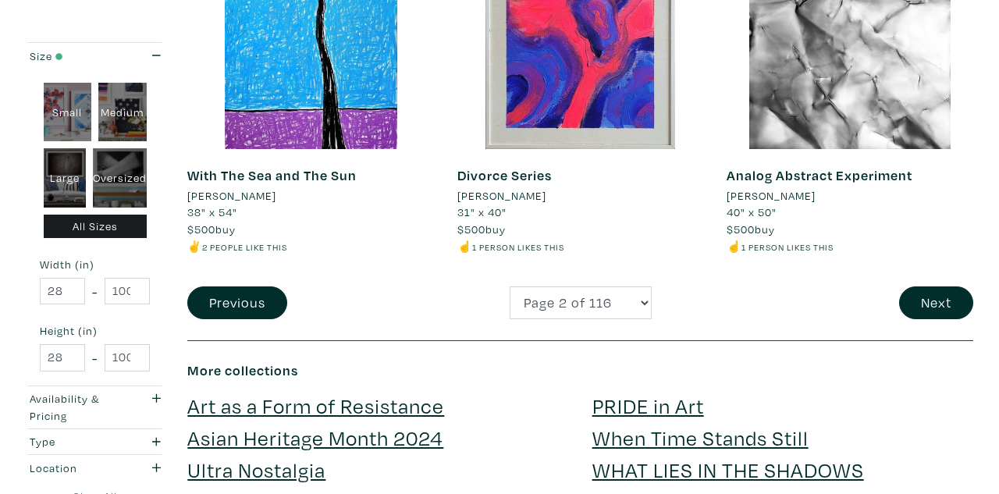
scroll to position [3137, 0]
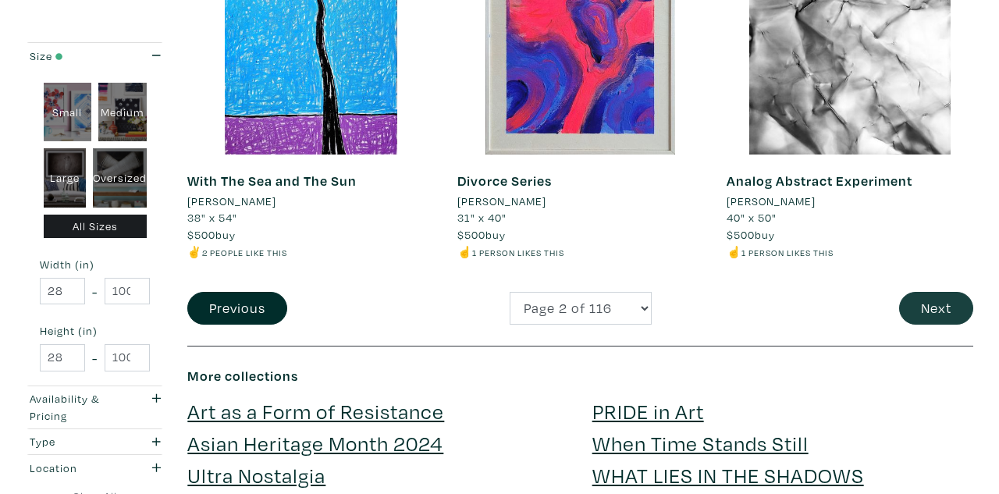
click at [941, 292] on button "Next" at bounding box center [936, 309] width 74 height 34
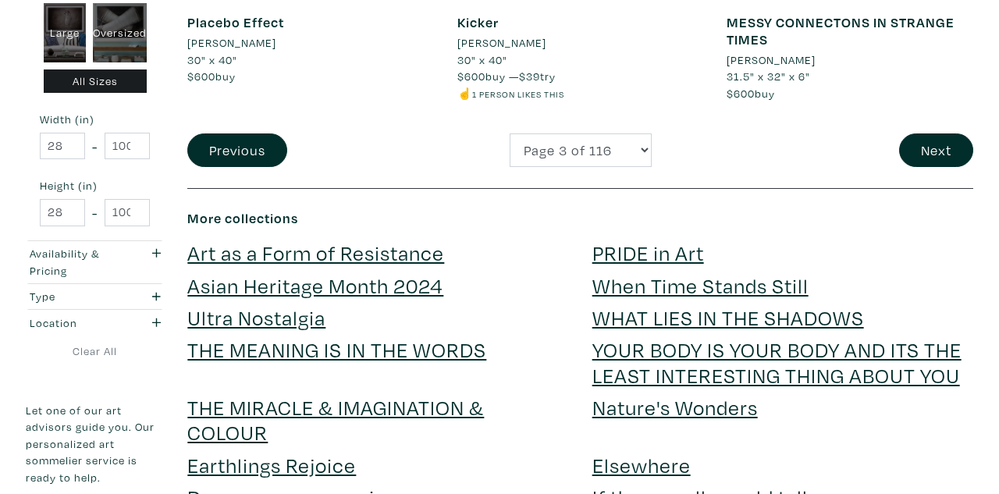
scroll to position [3299, 0]
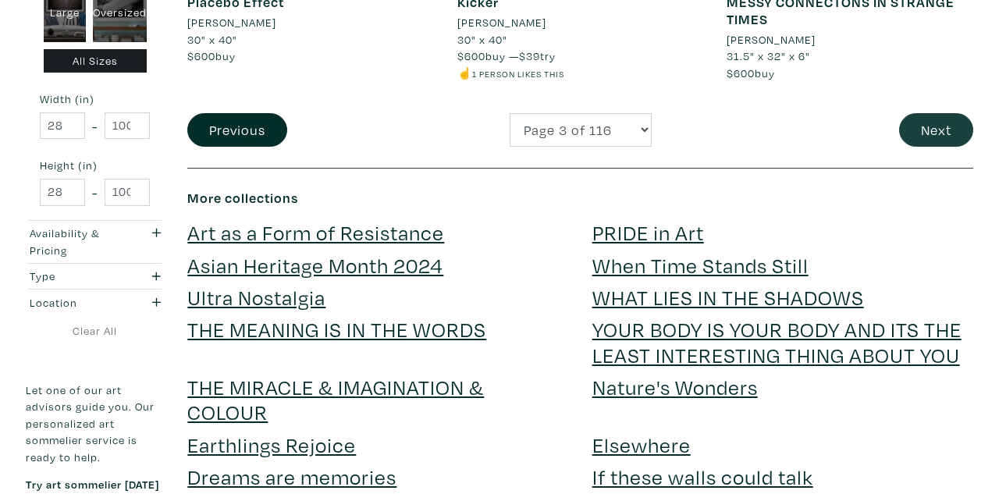
click at [933, 113] on button "Next" at bounding box center [936, 130] width 74 height 34
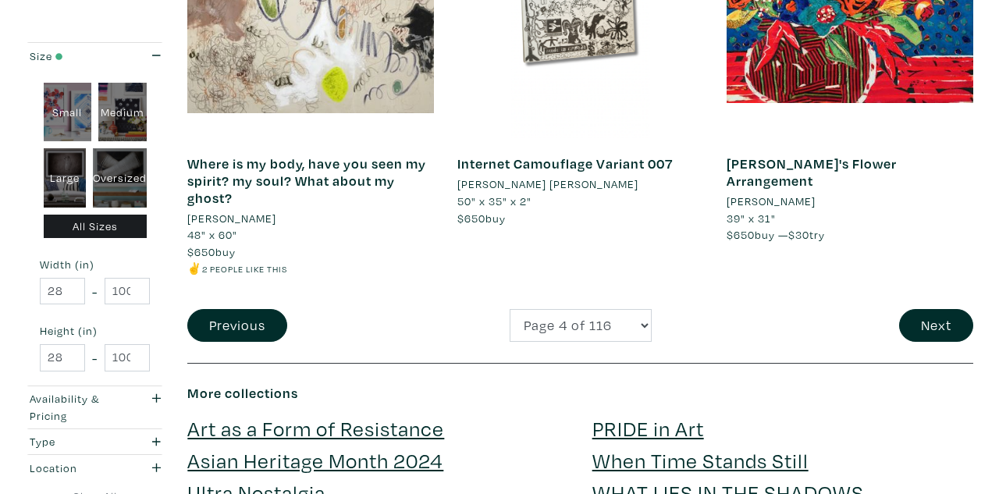
scroll to position [3122, 0]
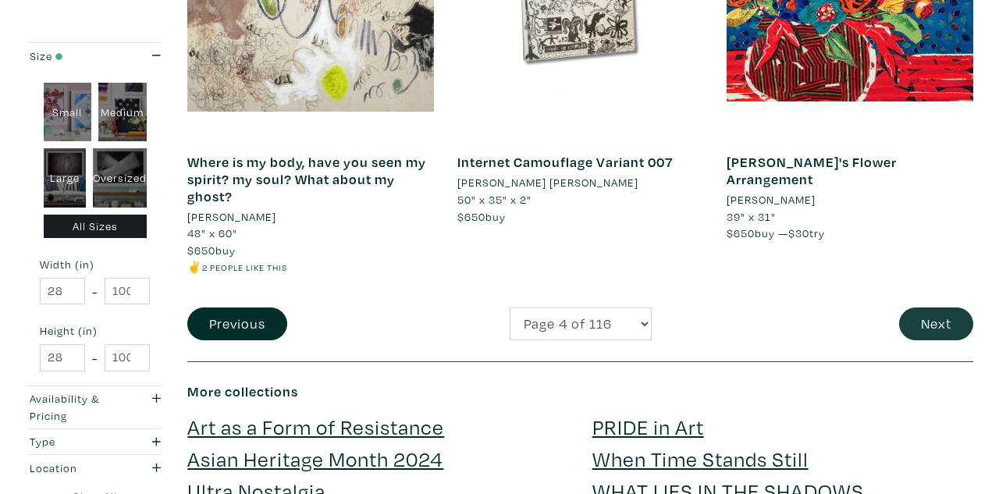
click at [925, 307] on button "Next" at bounding box center [936, 324] width 74 height 34
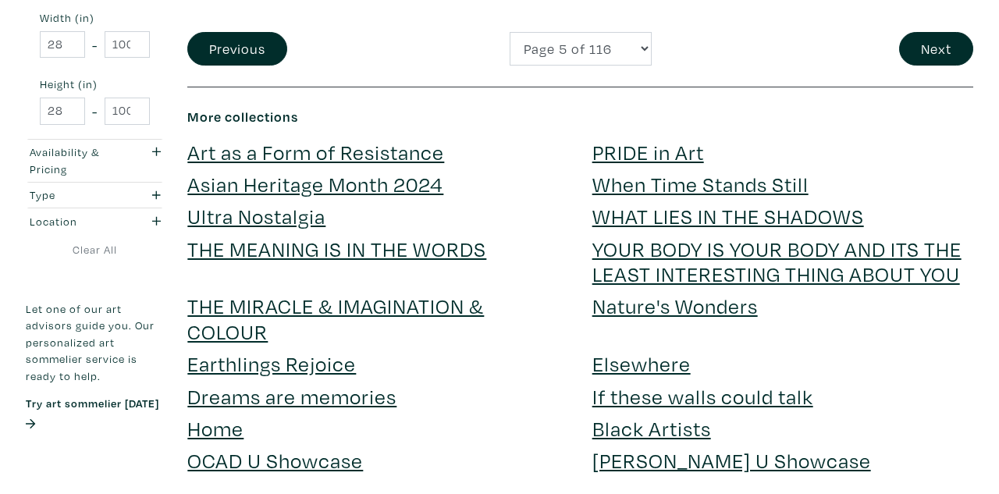
scroll to position [3266, 0]
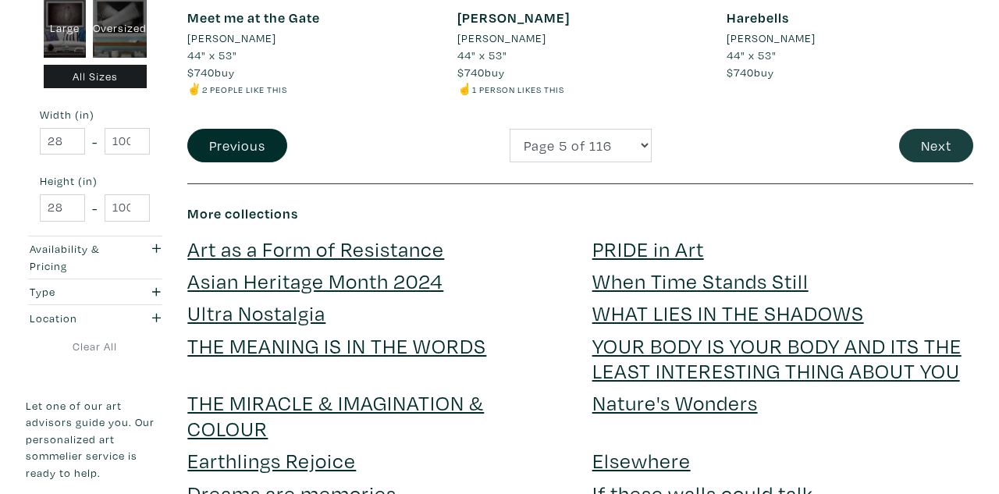
click at [933, 129] on button "Next" at bounding box center [936, 146] width 74 height 34
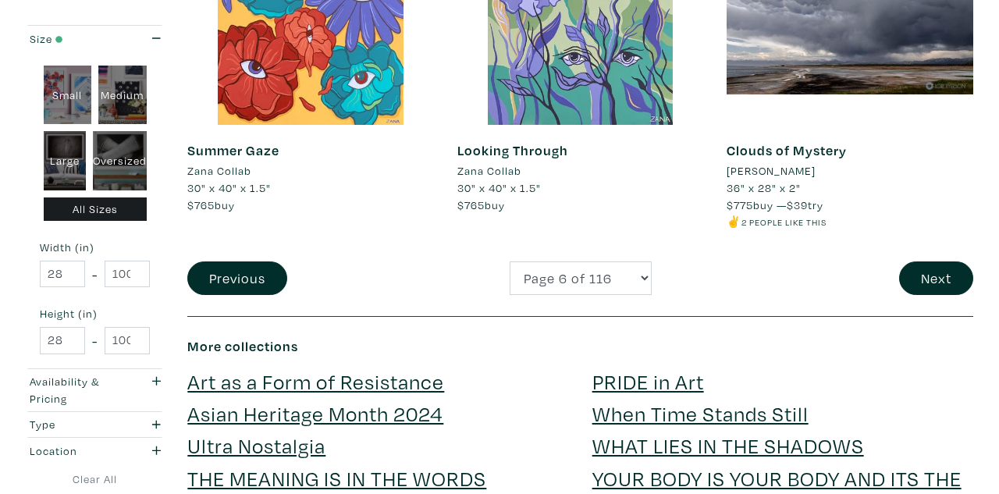
scroll to position [3134, 0]
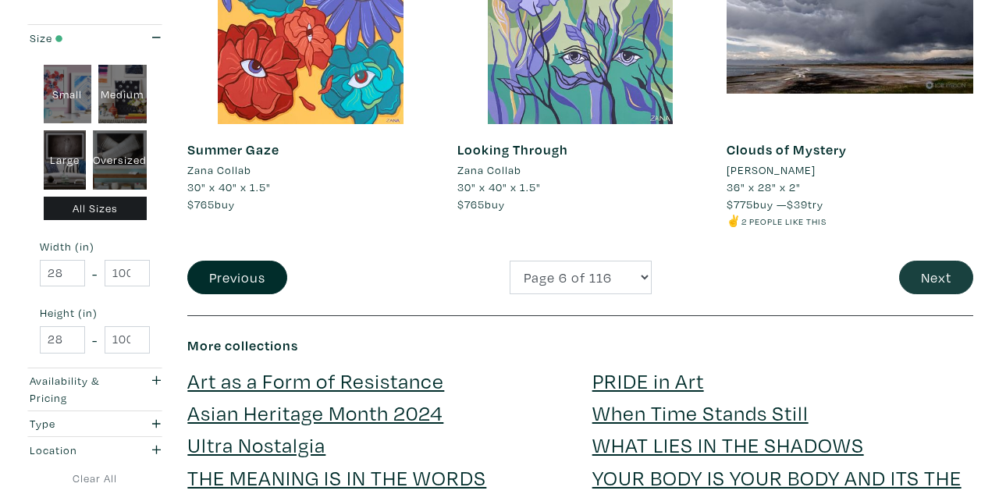
click at [938, 261] on button "Next" at bounding box center [936, 278] width 74 height 34
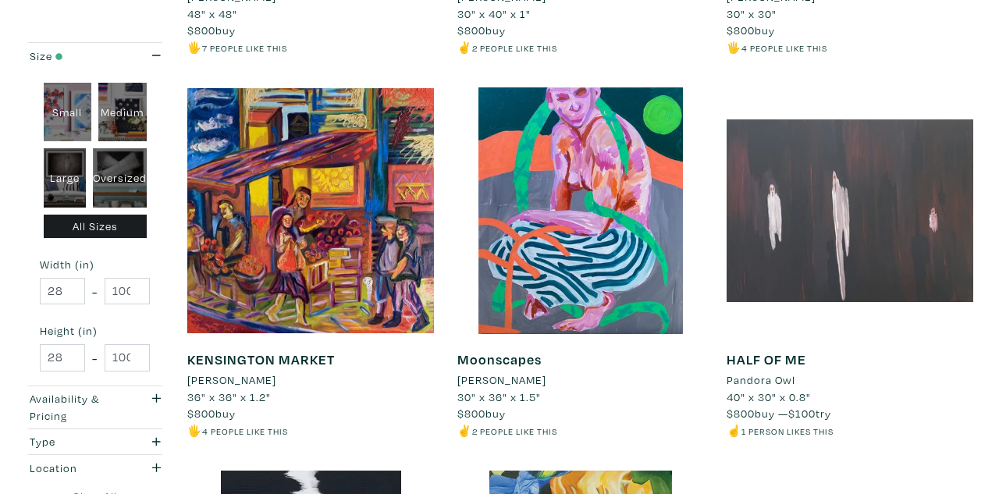
scroll to position [1387, 0]
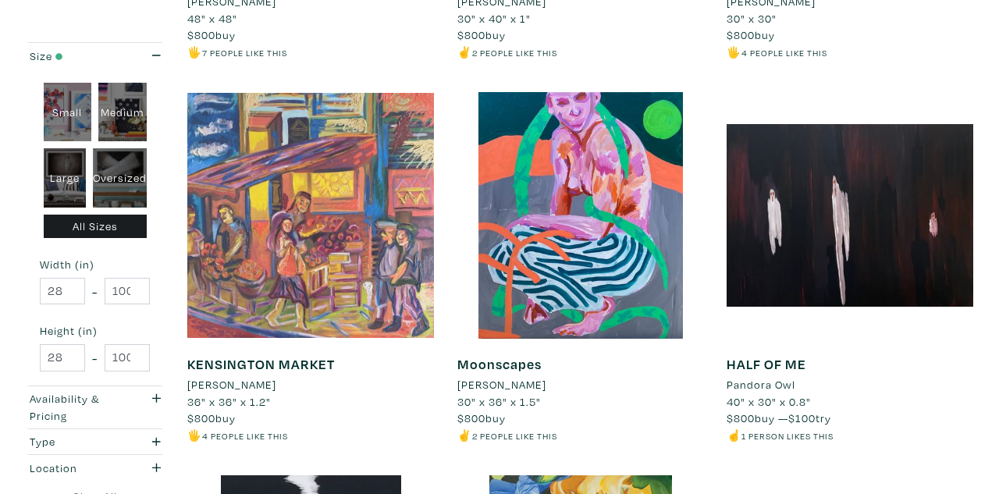
click at [394, 162] on div at bounding box center [310, 215] width 247 height 247
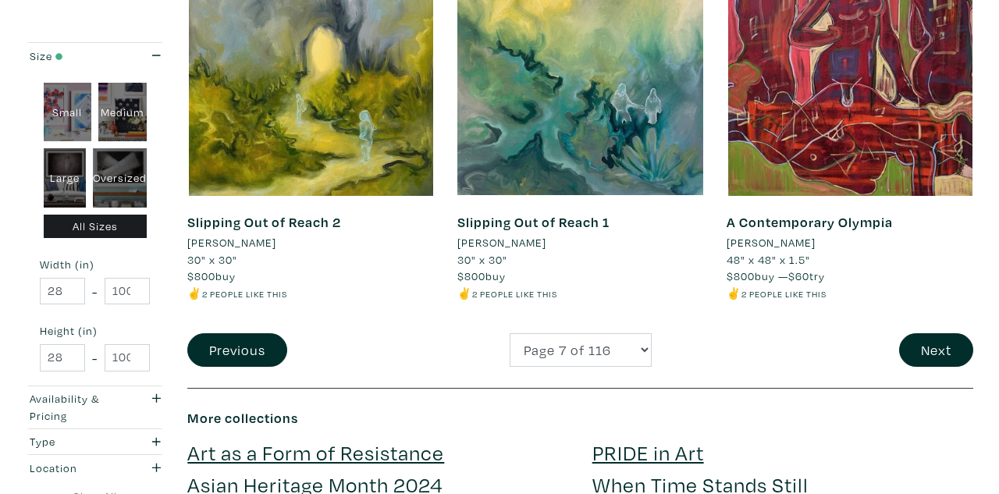
scroll to position [3081, 0]
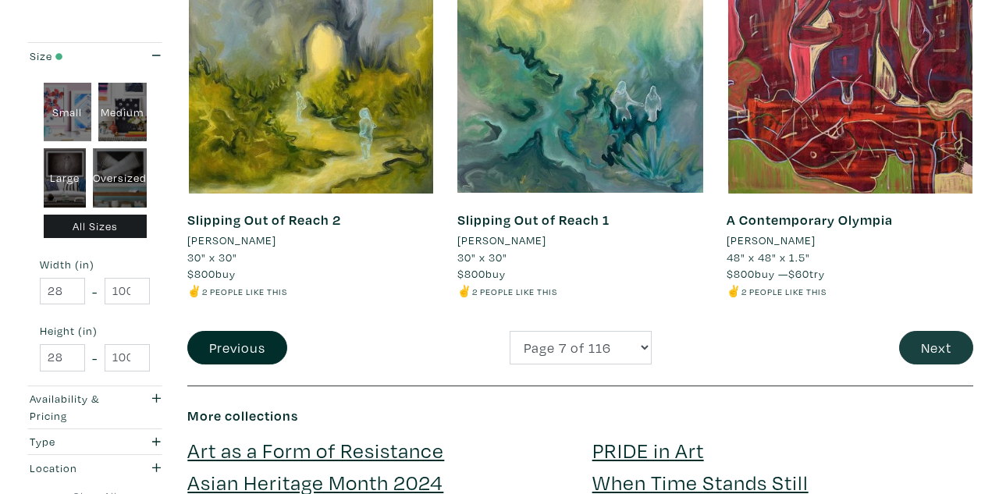
click at [928, 331] on button "Next" at bounding box center [936, 348] width 74 height 34
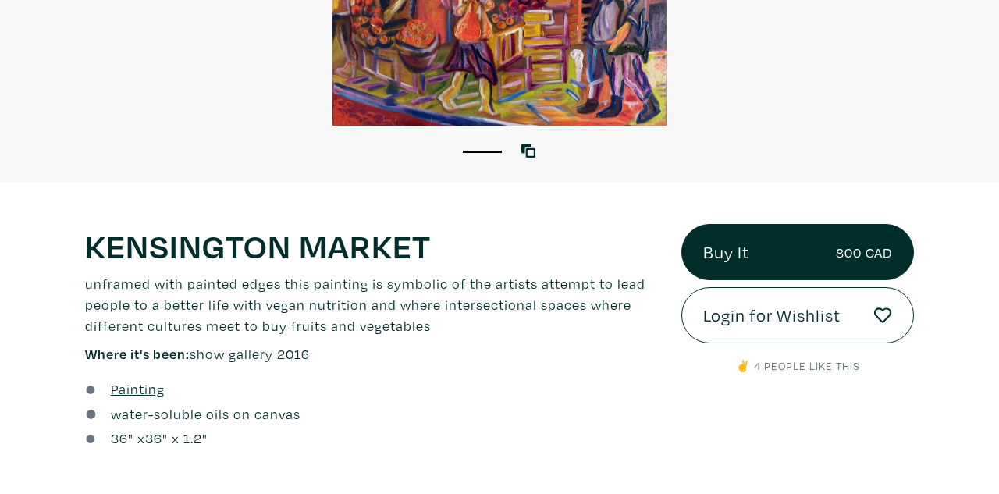
scroll to position [345, 0]
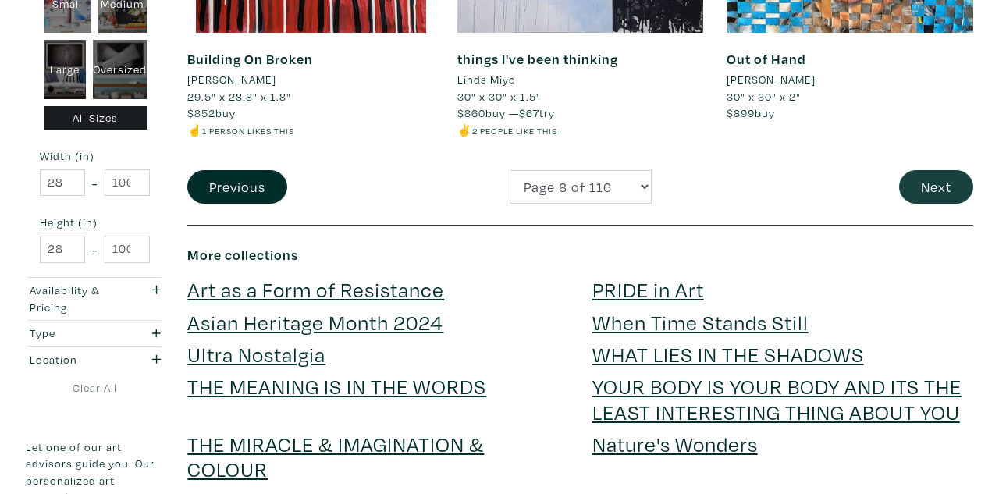
scroll to position [3244, 0]
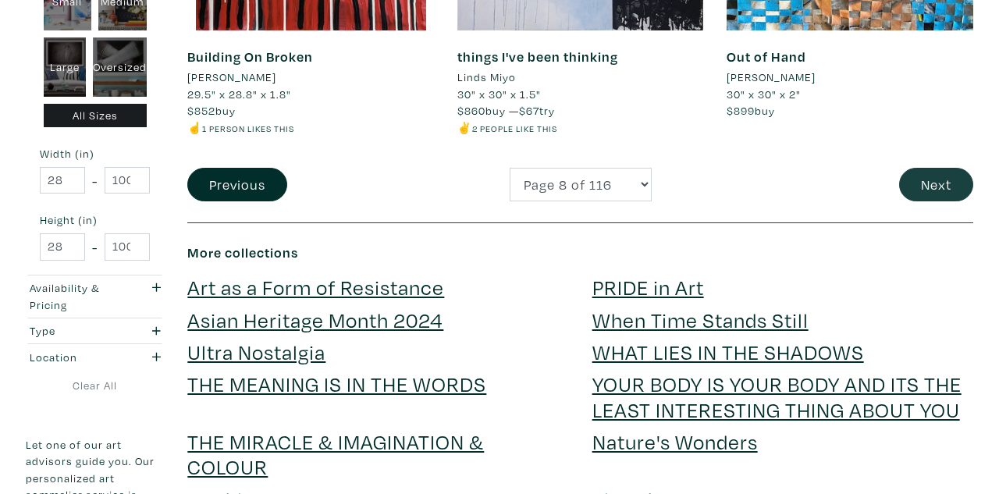
click at [924, 168] on button "Next" at bounding box center [936, 185] width 74 height 34
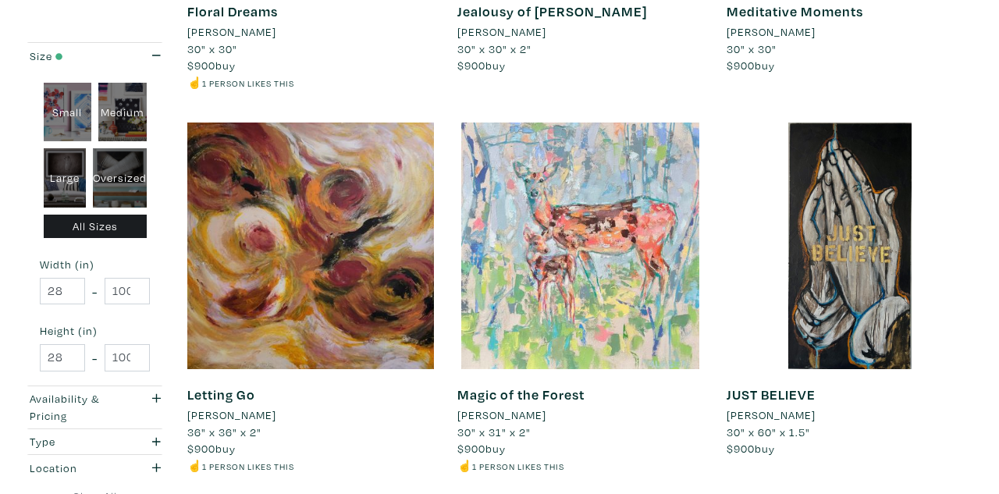
scroll to position [1357, 0]
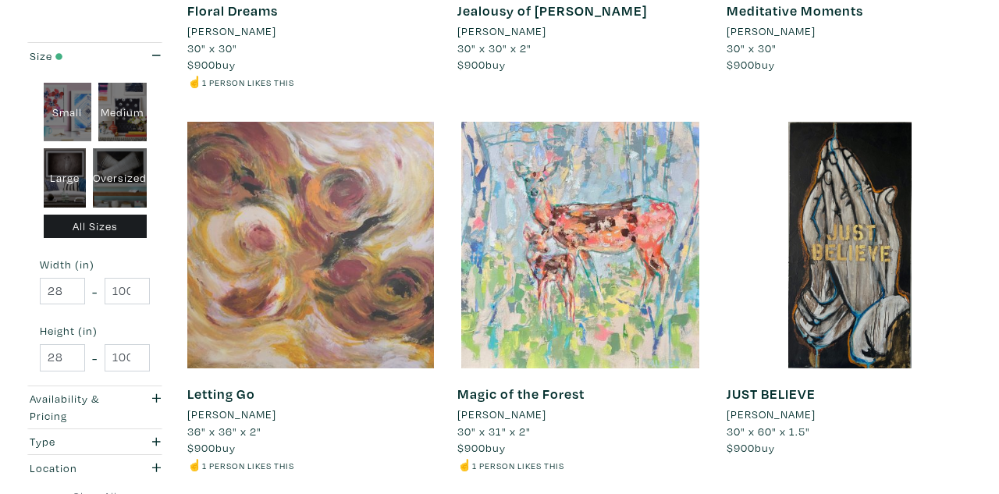
click at [371, 189] on div at bounding box center [310, 245] width 247 height 247
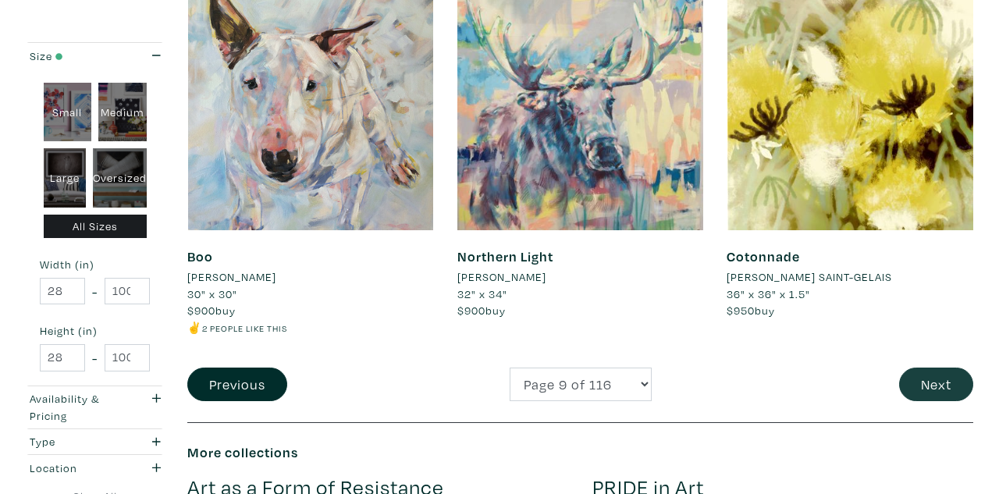
scroll to position [3042, 0]
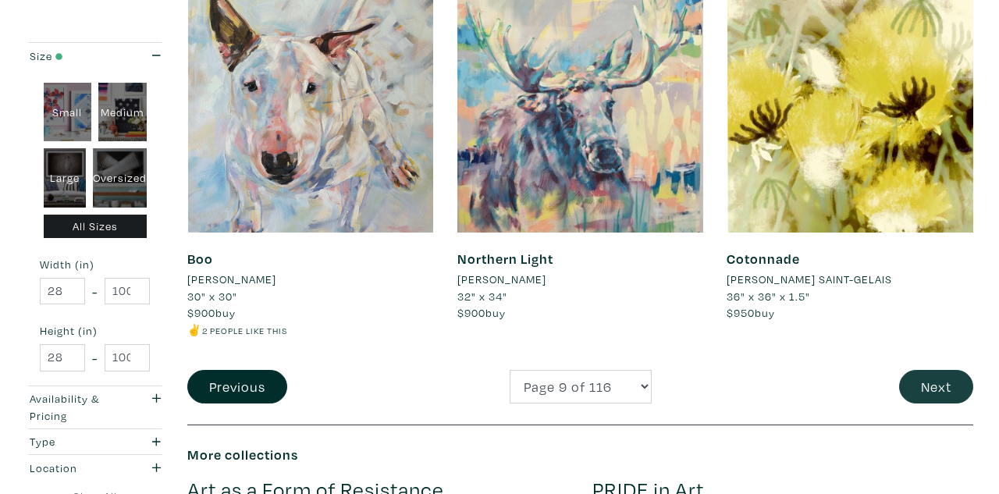
click at [932, 370] on button "Next" at bounding box center [936, 387] width 74 height 34
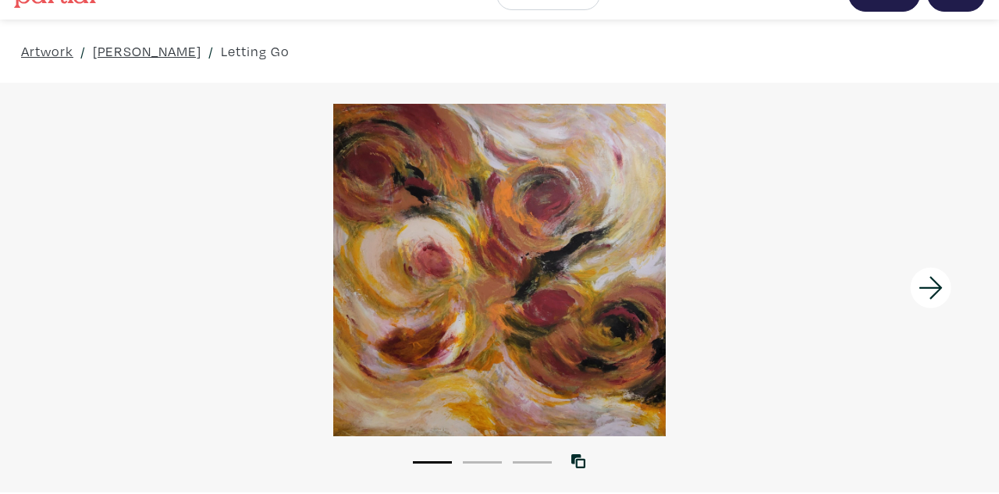
scroll to position [2, 0]
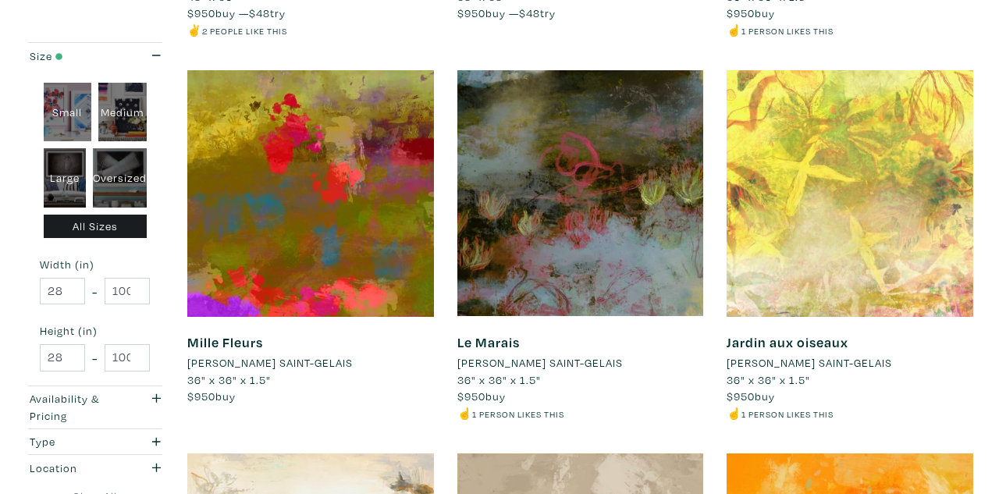
scroll to position [1409, 0]
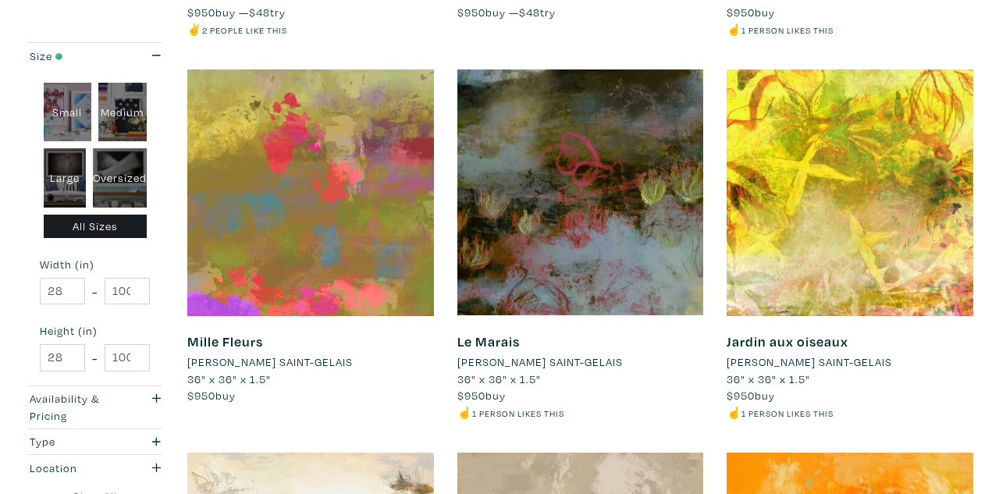
click at [410, 172] on div at bounding box center [310, 192] width 247 height 247
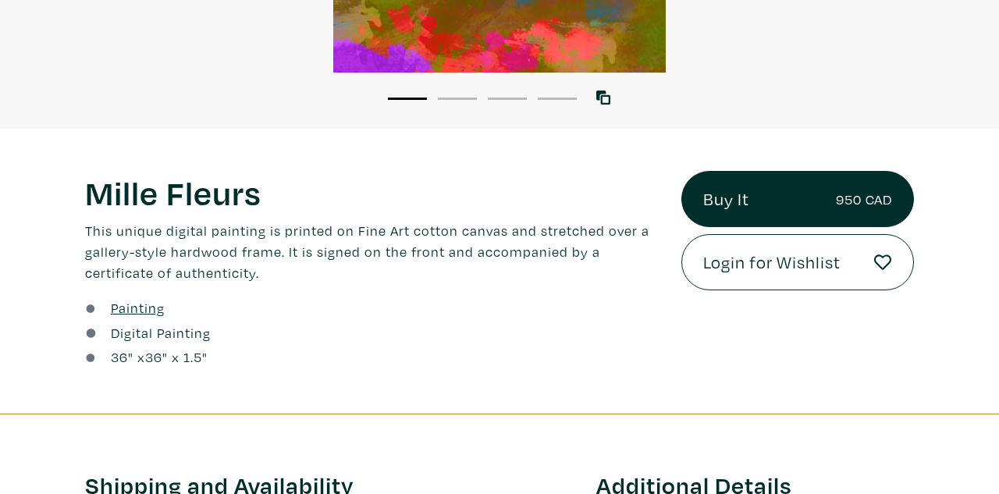
scroll to position [394, 0]
